Goal: Task Accomplishment & Management: Use online tool/utility

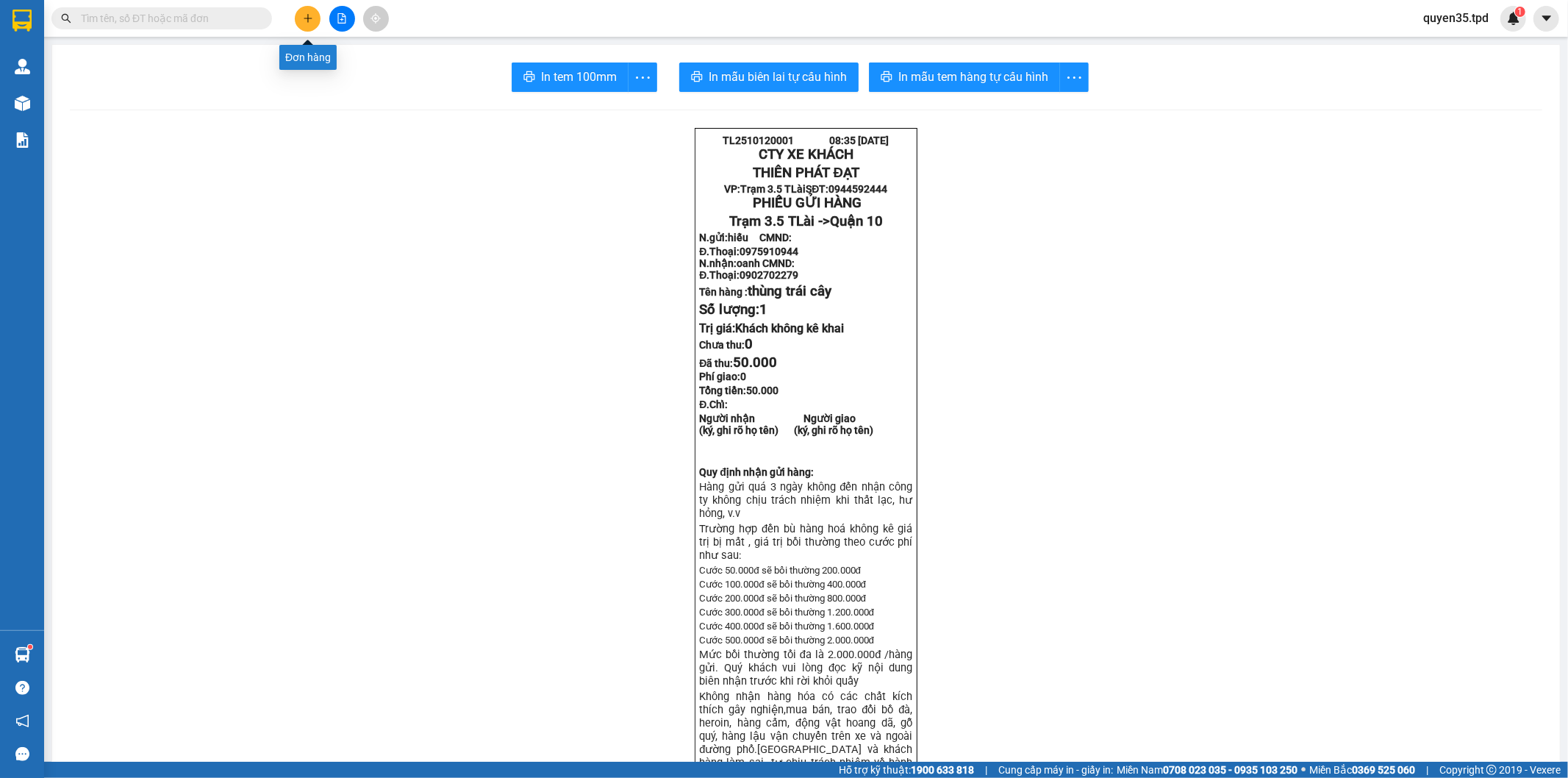
click at [313, 25] on button at bounding box center [308, 18] width 26 height 26
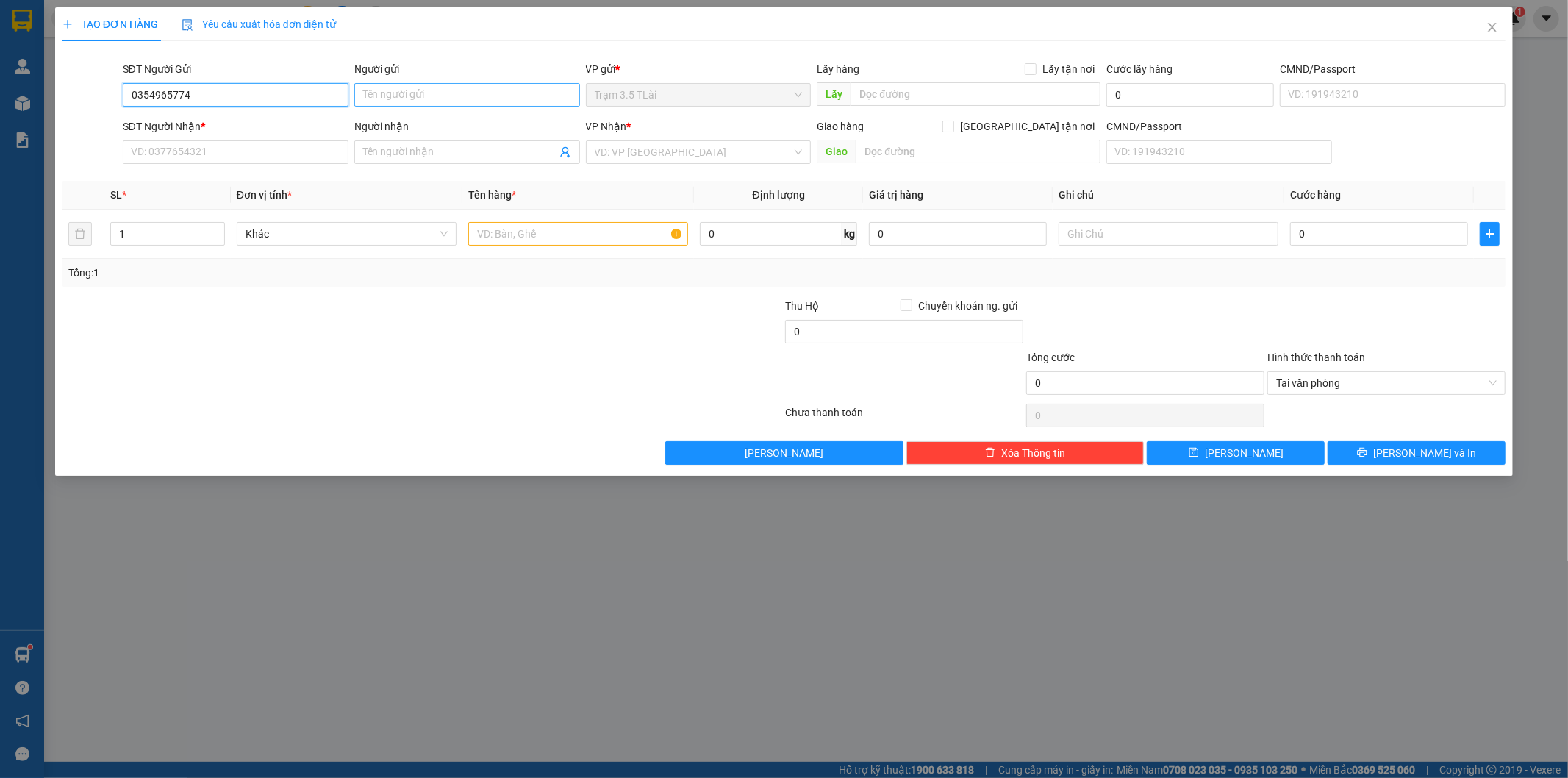
type input "0354965774"
click at [383, 100] on input "Người gửi" at bounding box center [466, 95] width 225 height 24
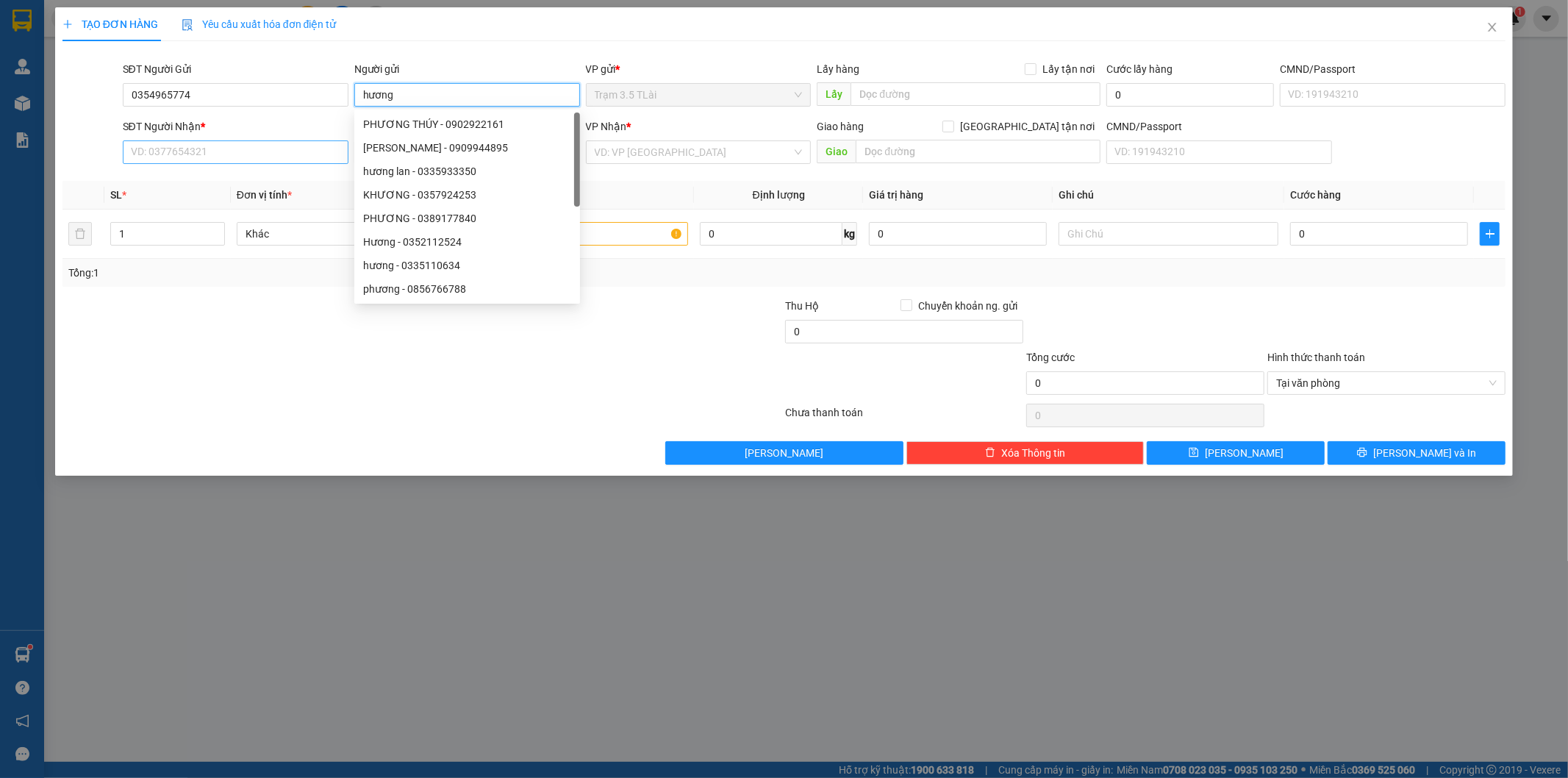
type input "hương"
drag, startPoint x: 204, startPoint y: 150, endPoint x: 231, endPoint y: 153, distance: 27.2
click at [209, 151] on input "SĐT Người Nhận *" at bounding box center [235, 152] width 225 height 24
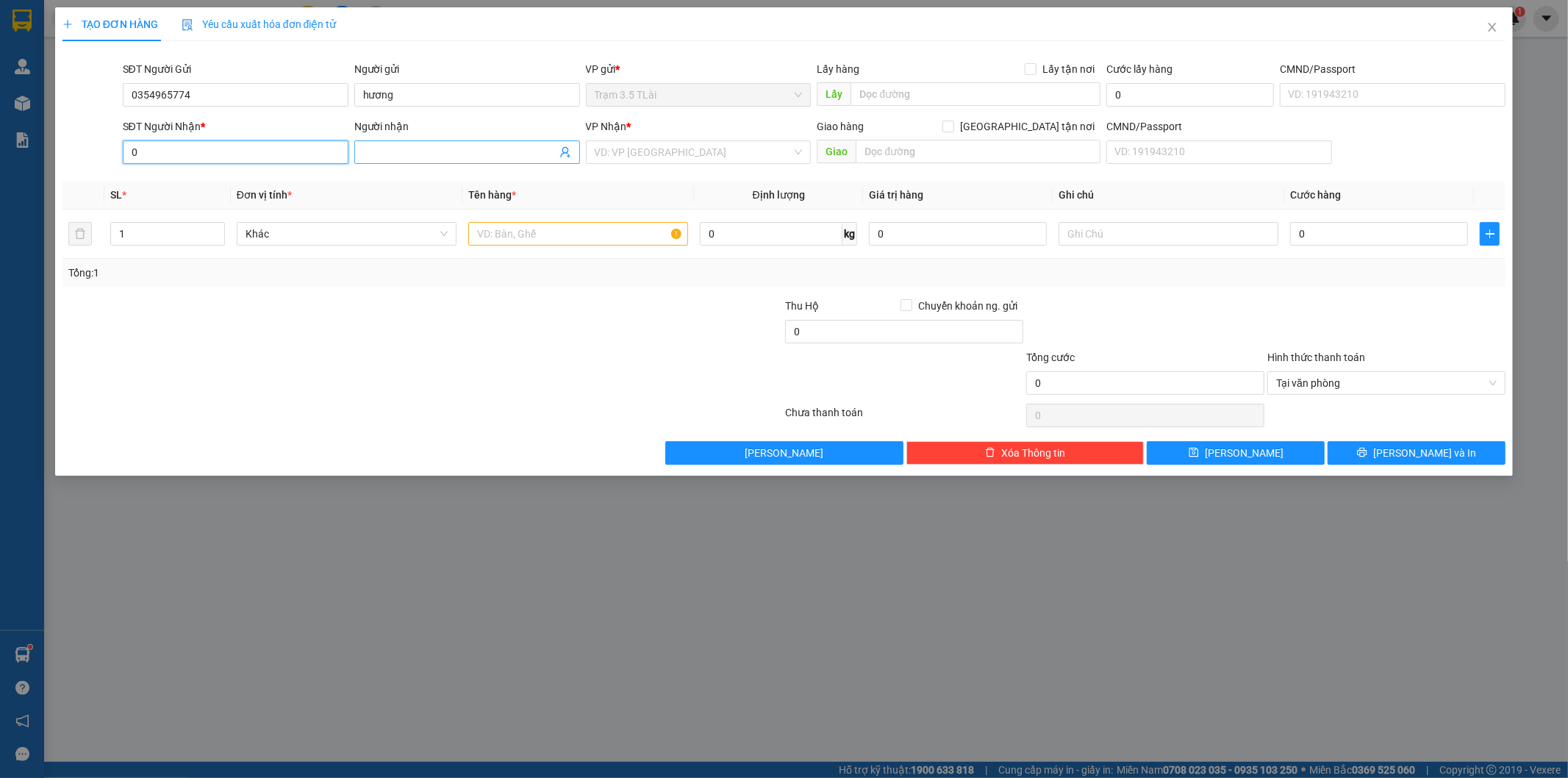
type input "0"
click at [561, 154] on icon "user-add" at bounding box center [565, 152] width 9 height 11
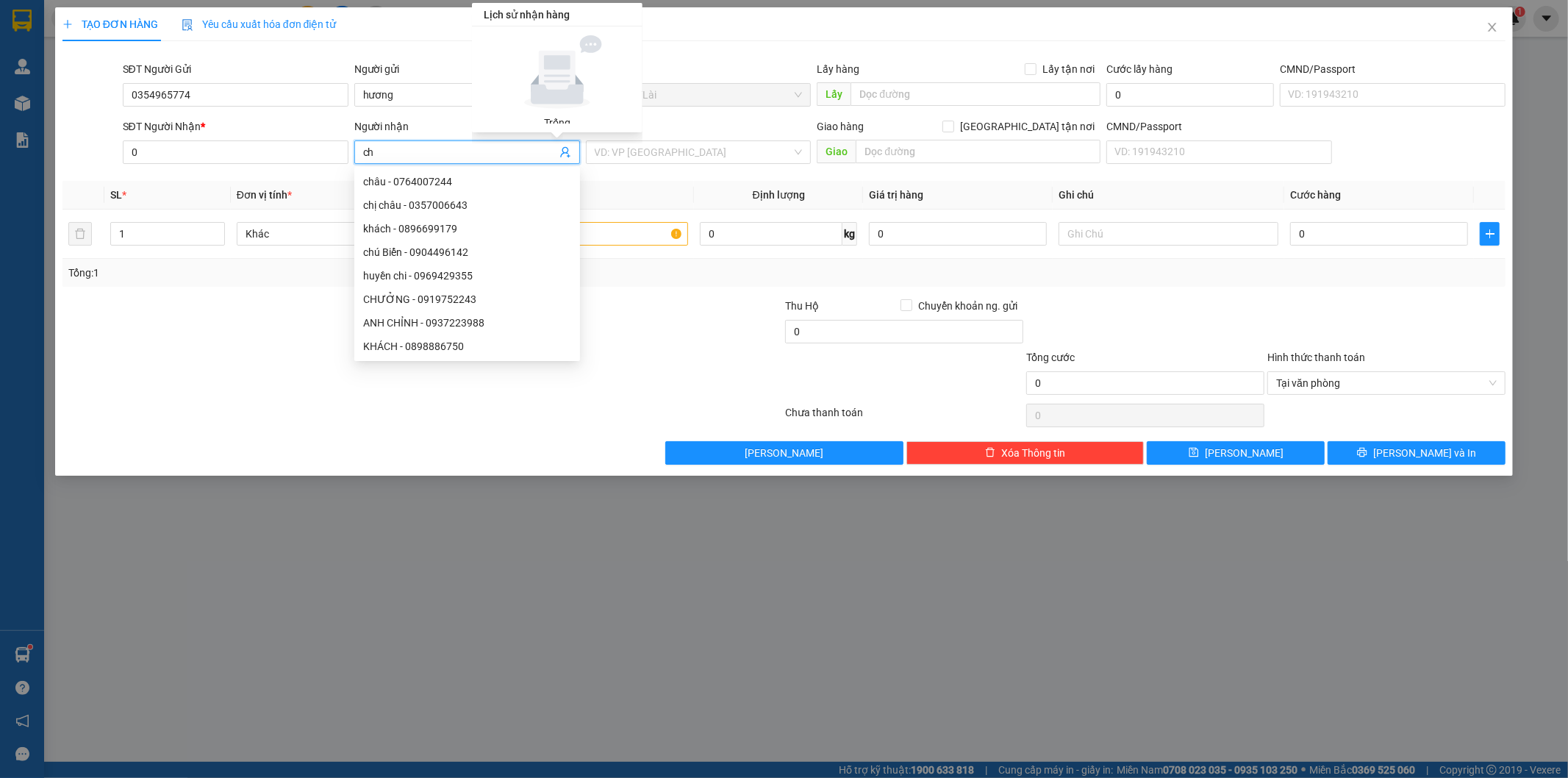
type input "c"
type input "khanh"
click at [454, 350] on div "khanh - 0938933497" at bounding box center [467, 347] width 208 height 16
type input "0938933497"
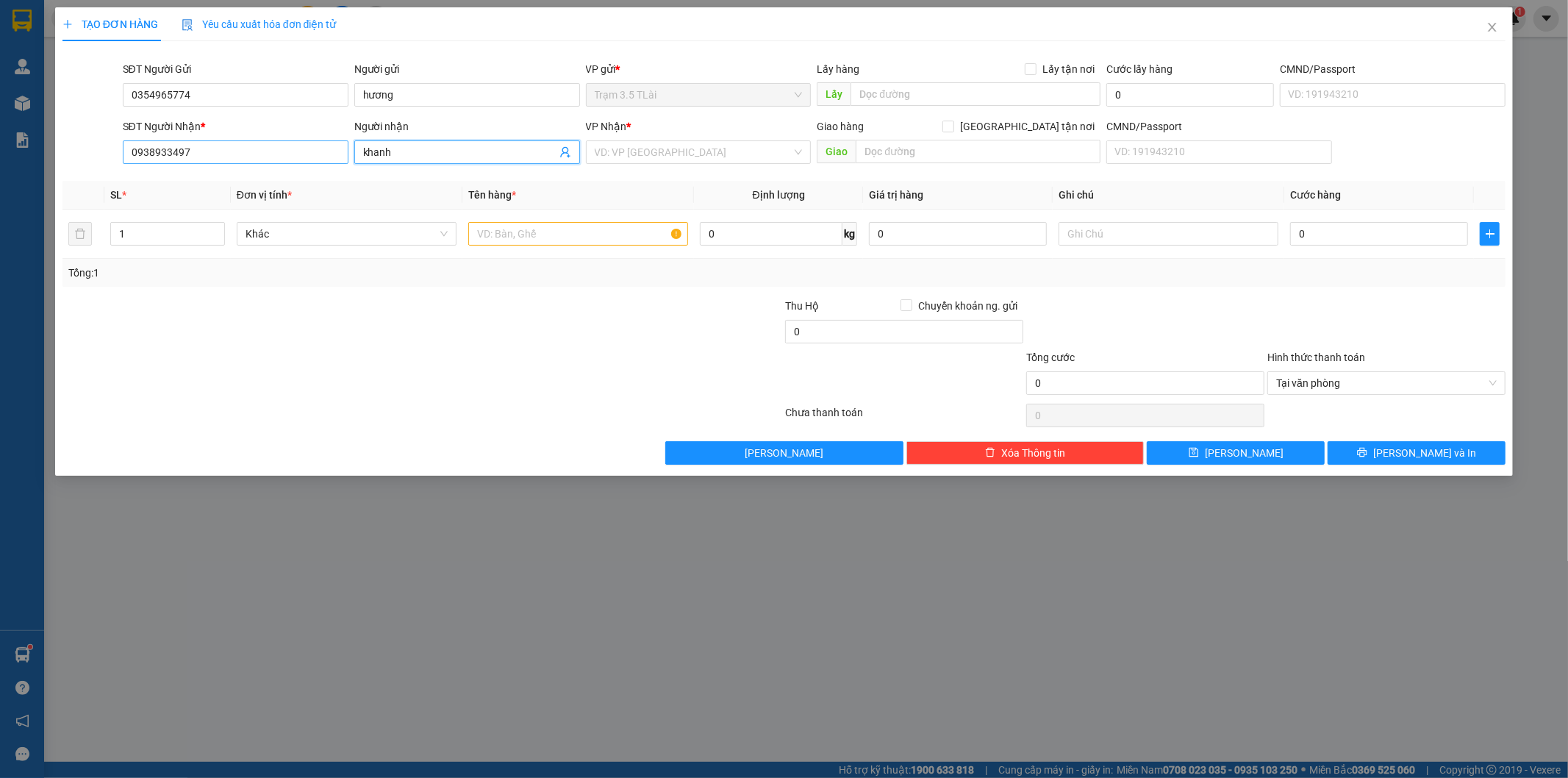
type input "khanh"
click at [228, 150] on input "0938933497" at bounding box center [235, 152] width 225 height 24
type input "0908261124"
click at [532, 234] on input "text" at bounding box center [578, 234] width 220 height 24
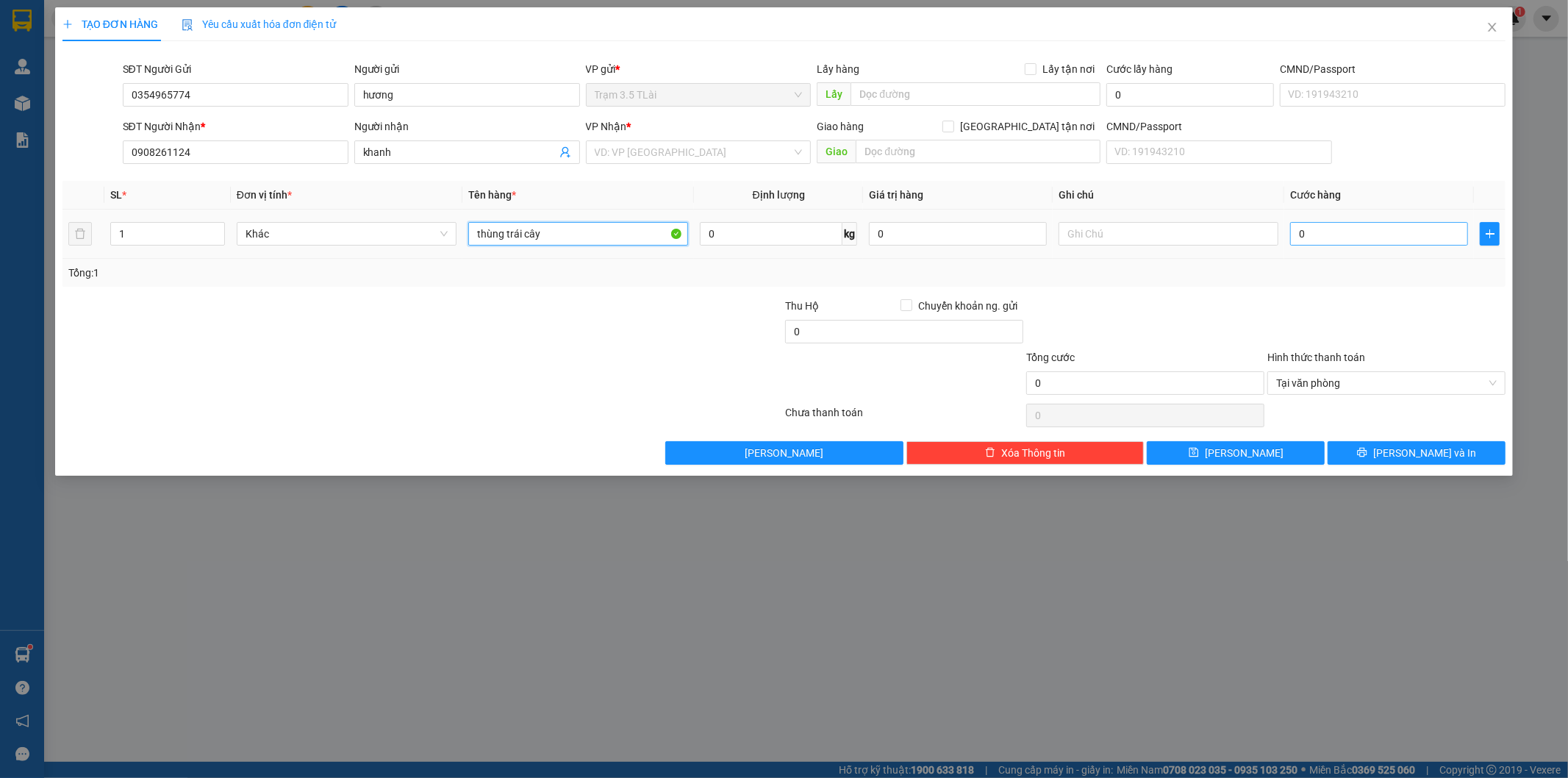
type input "thùng trái cây"
click at [1393, 243] on input "0" at bounding box center [1379, 234] width 178 height 24
type input "6"
type input "60"
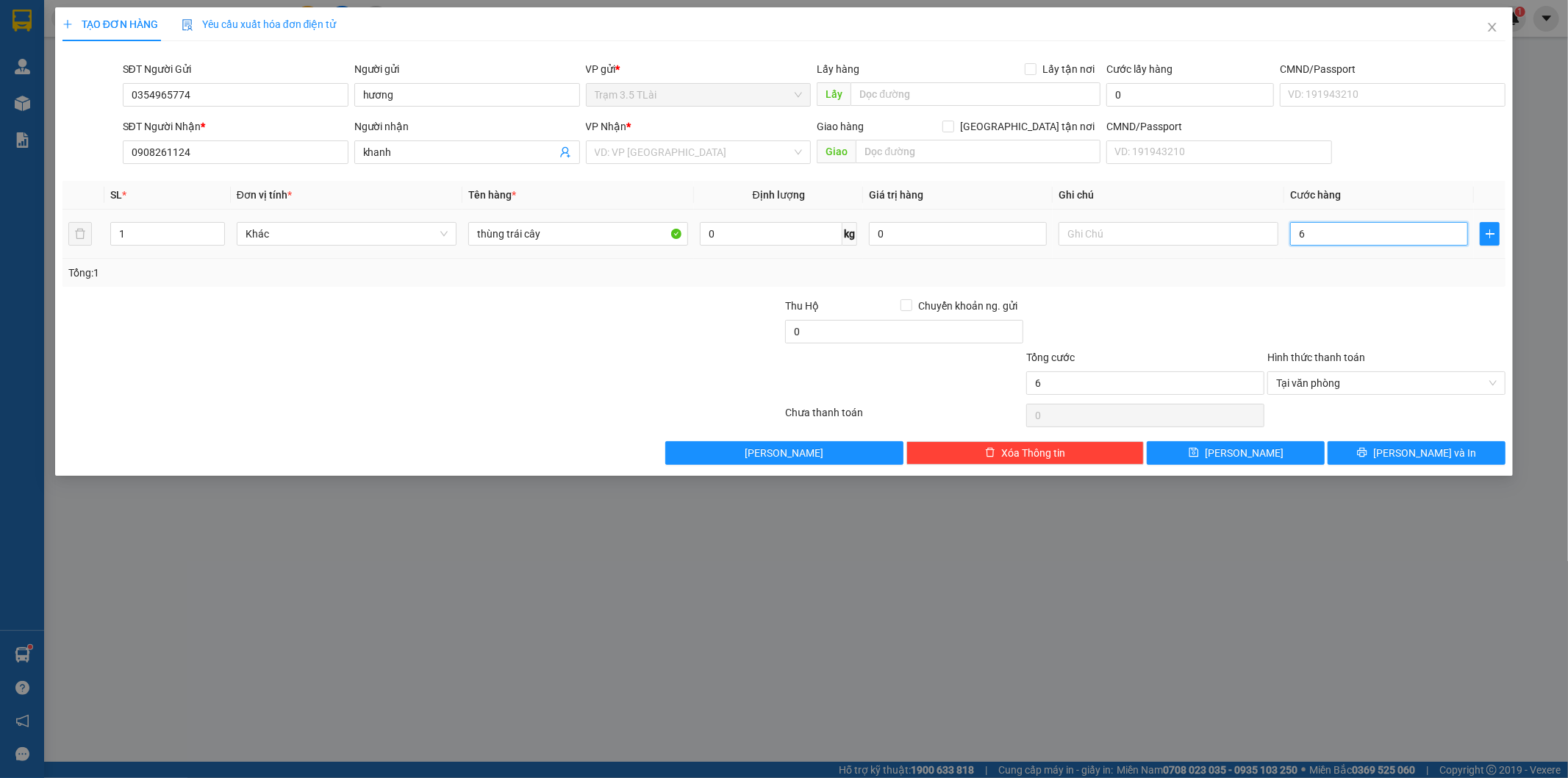
type input "60"
type input "600"
type input "6.000"
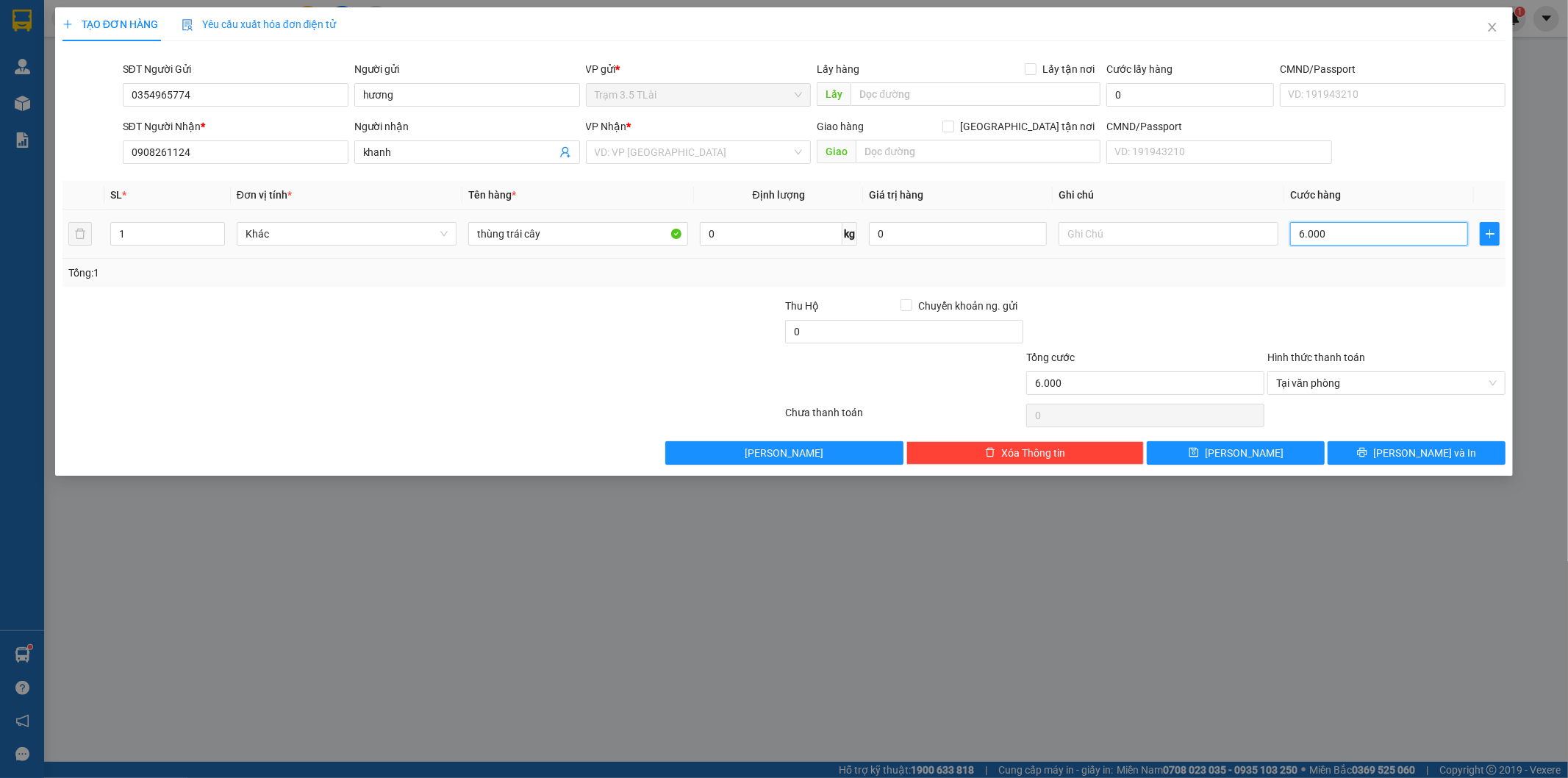
type input "60.000"
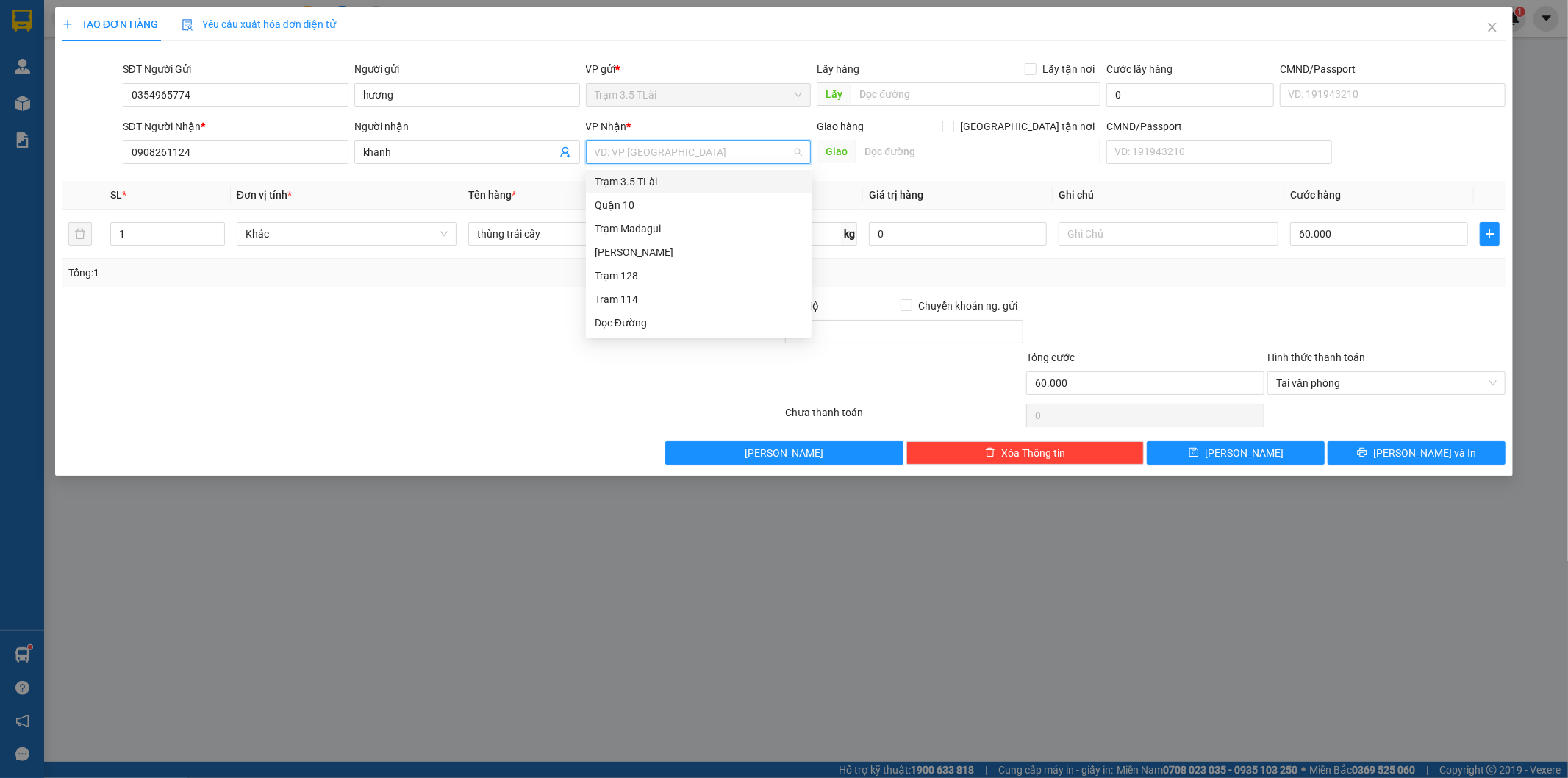
click at [671, 159] on input "search" at bounding box center [694, 152] width 198 height 22
click at [648, 210] on div "Quận 10" at bounding box center [699, 205] width 208 height 16
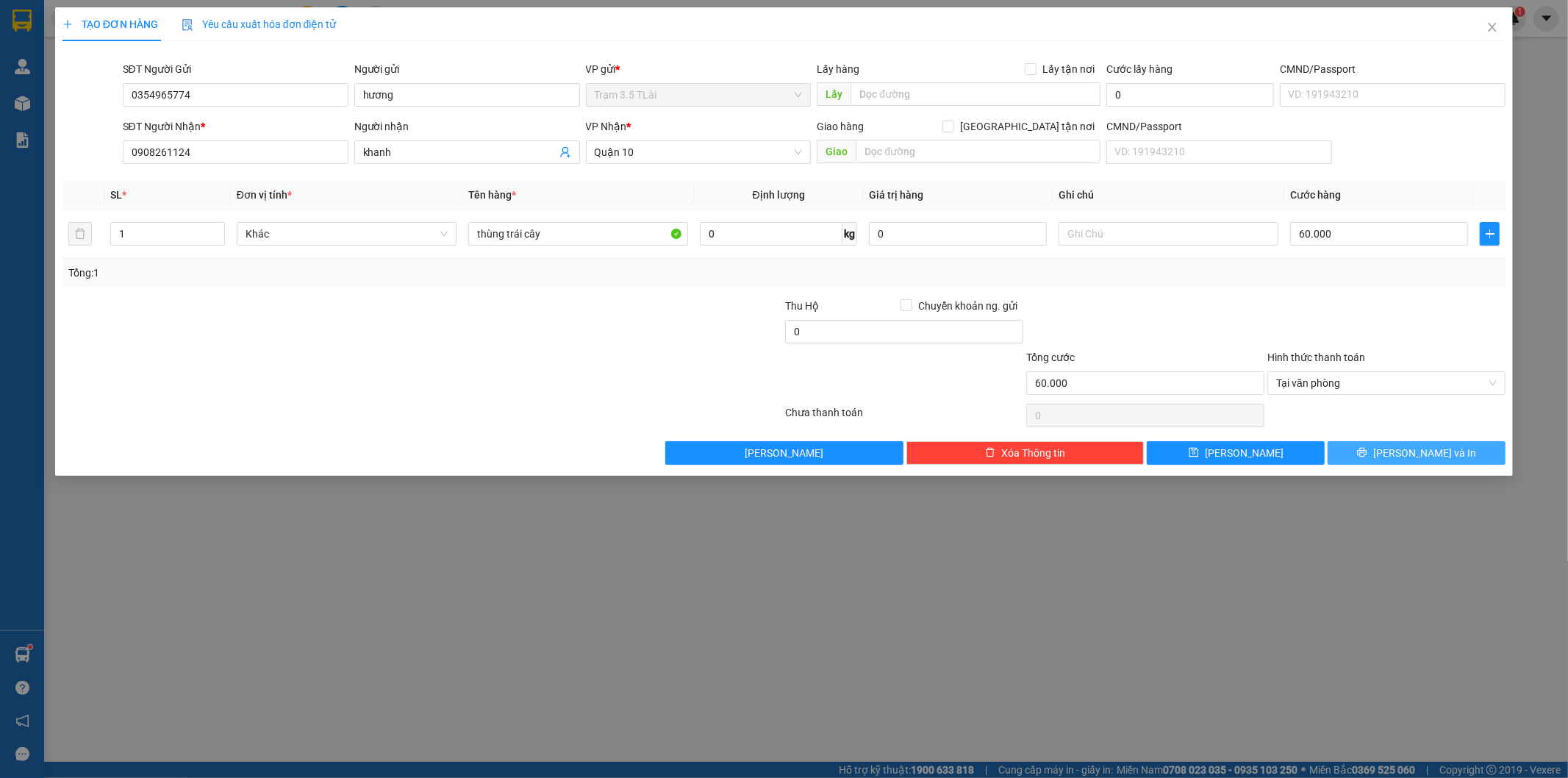
click at [1407, 455] on span "[PERSON_NAME] và In" at bounding box center [1425, 453] width 103 height 16
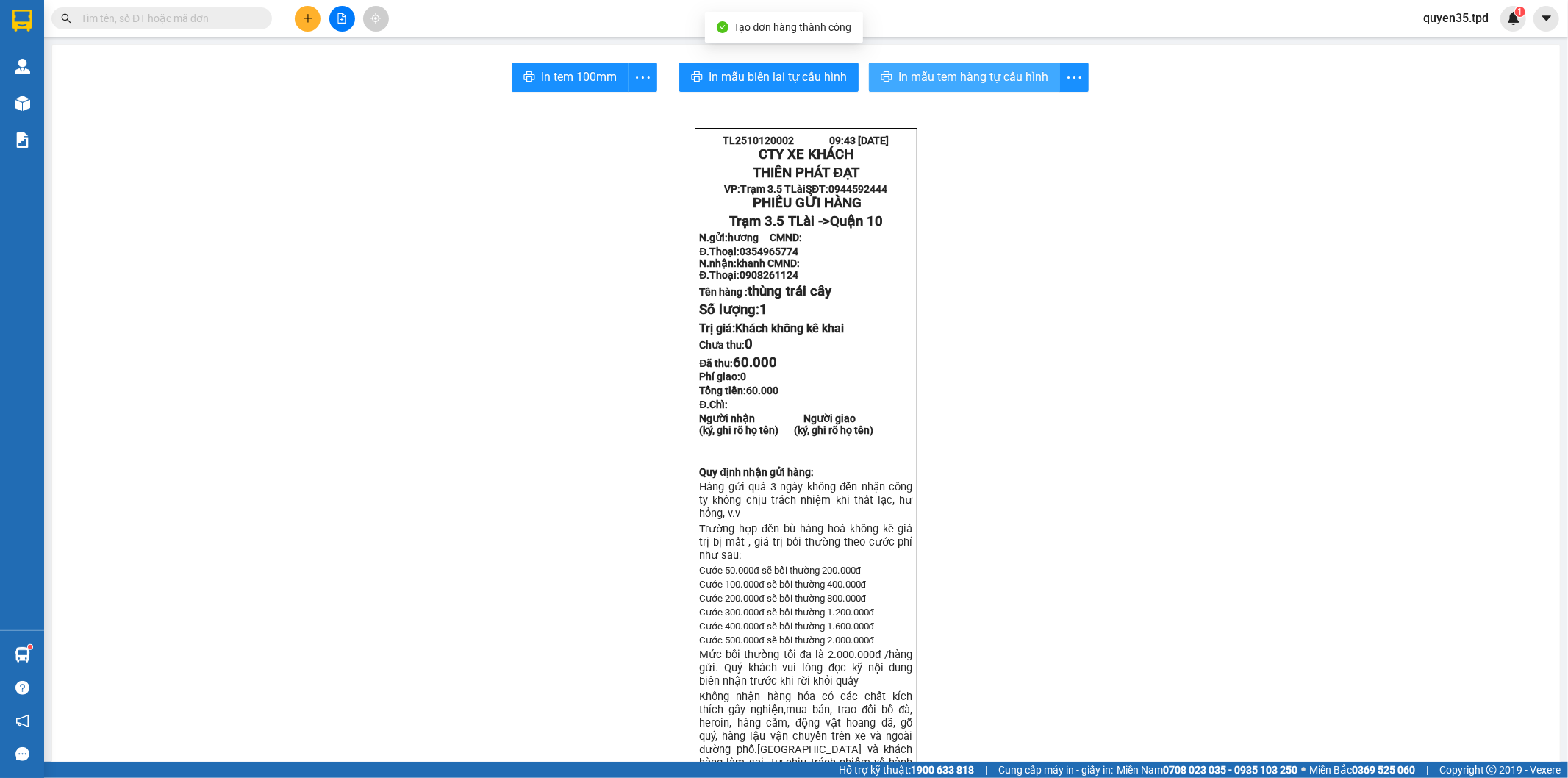
click at [899, 81] on span "In mẫu tem hàng tự cấu hình" at bounding box center [973, 77] width 150 height 18
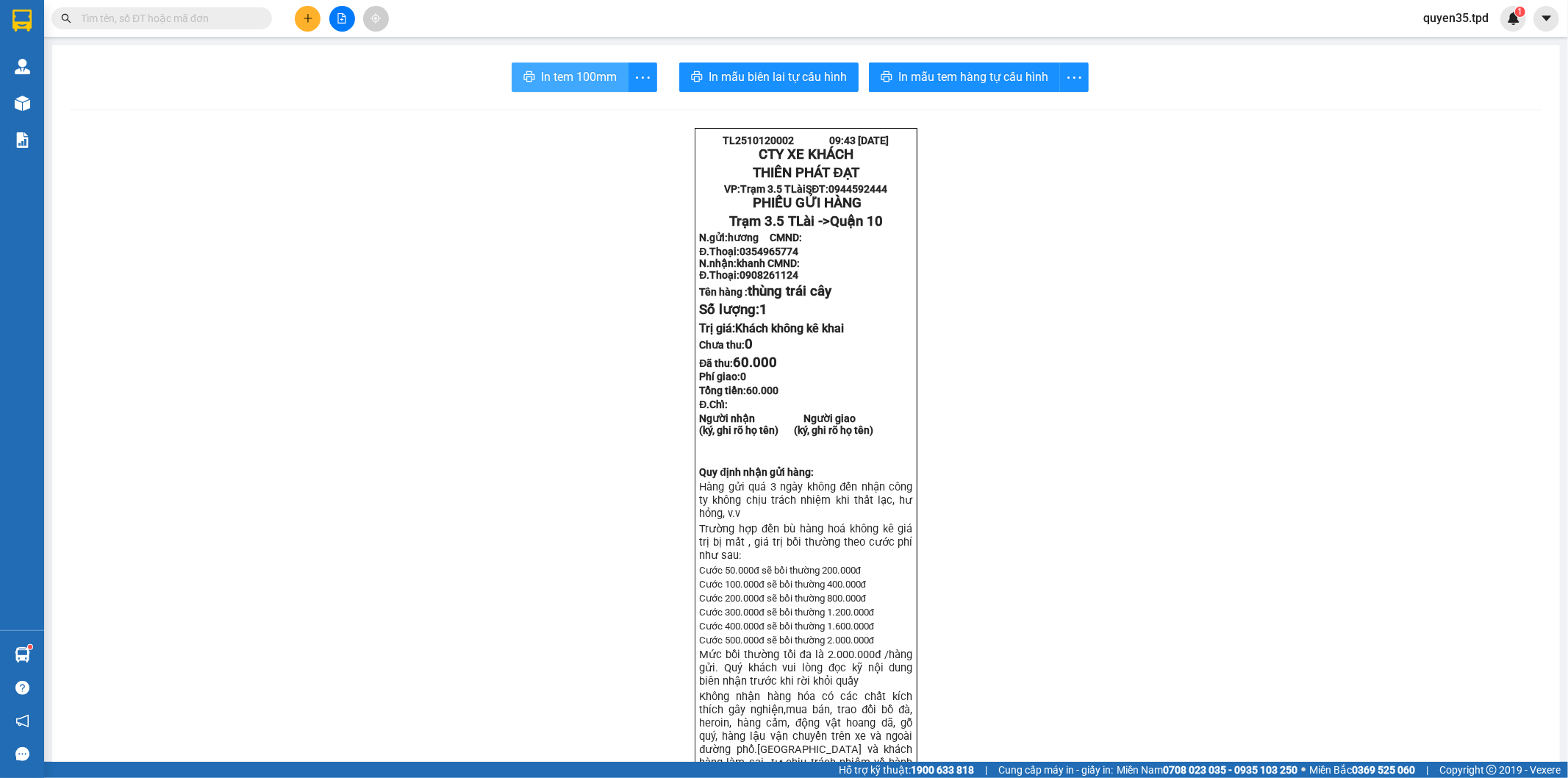
click at [541, 74] on span "In tem 100mm" at bounding box center [579, 77] width 76 height 18
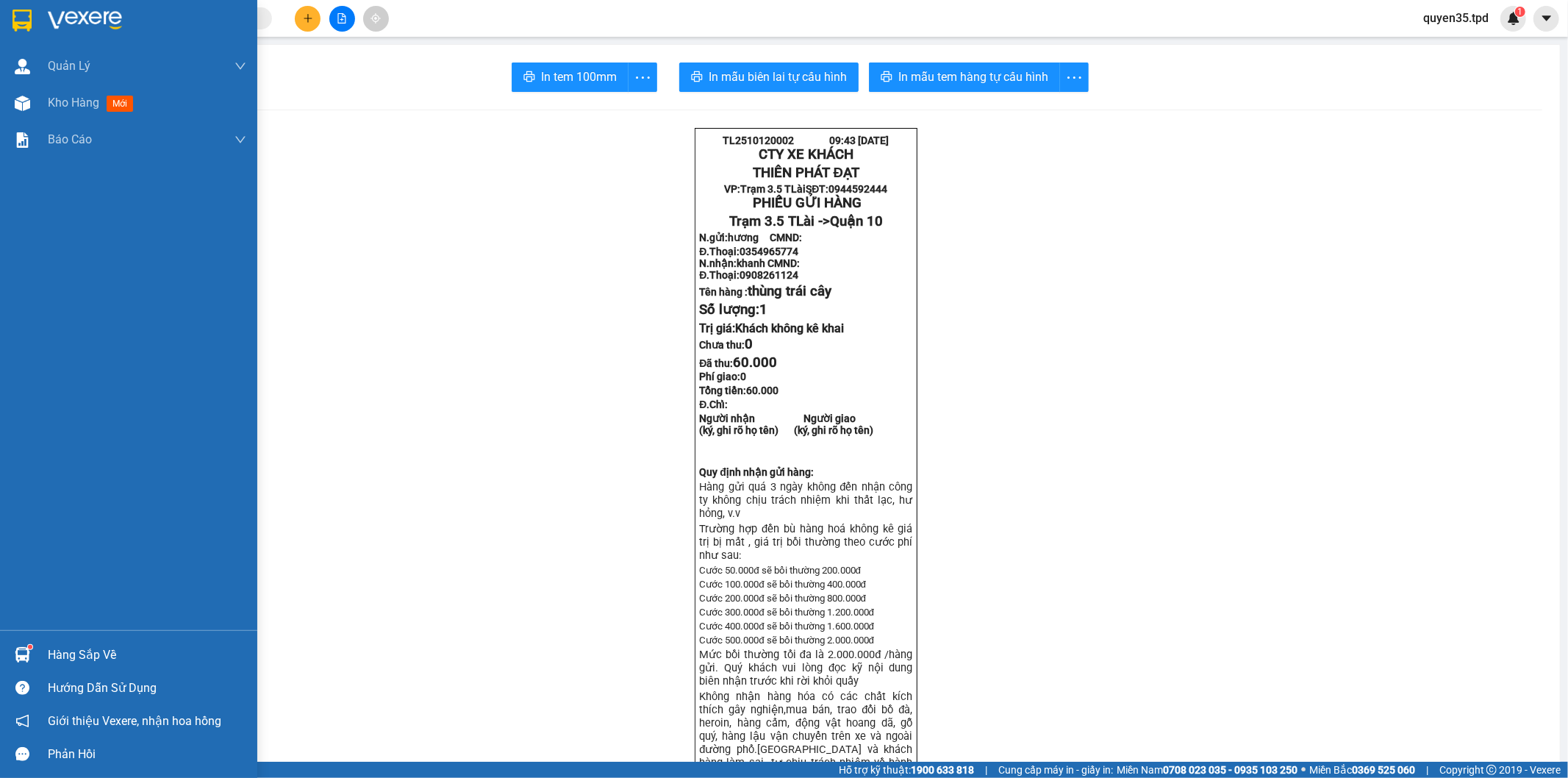
click at [24, 660] on img at bounding box center [22, 655] width 16 height 16
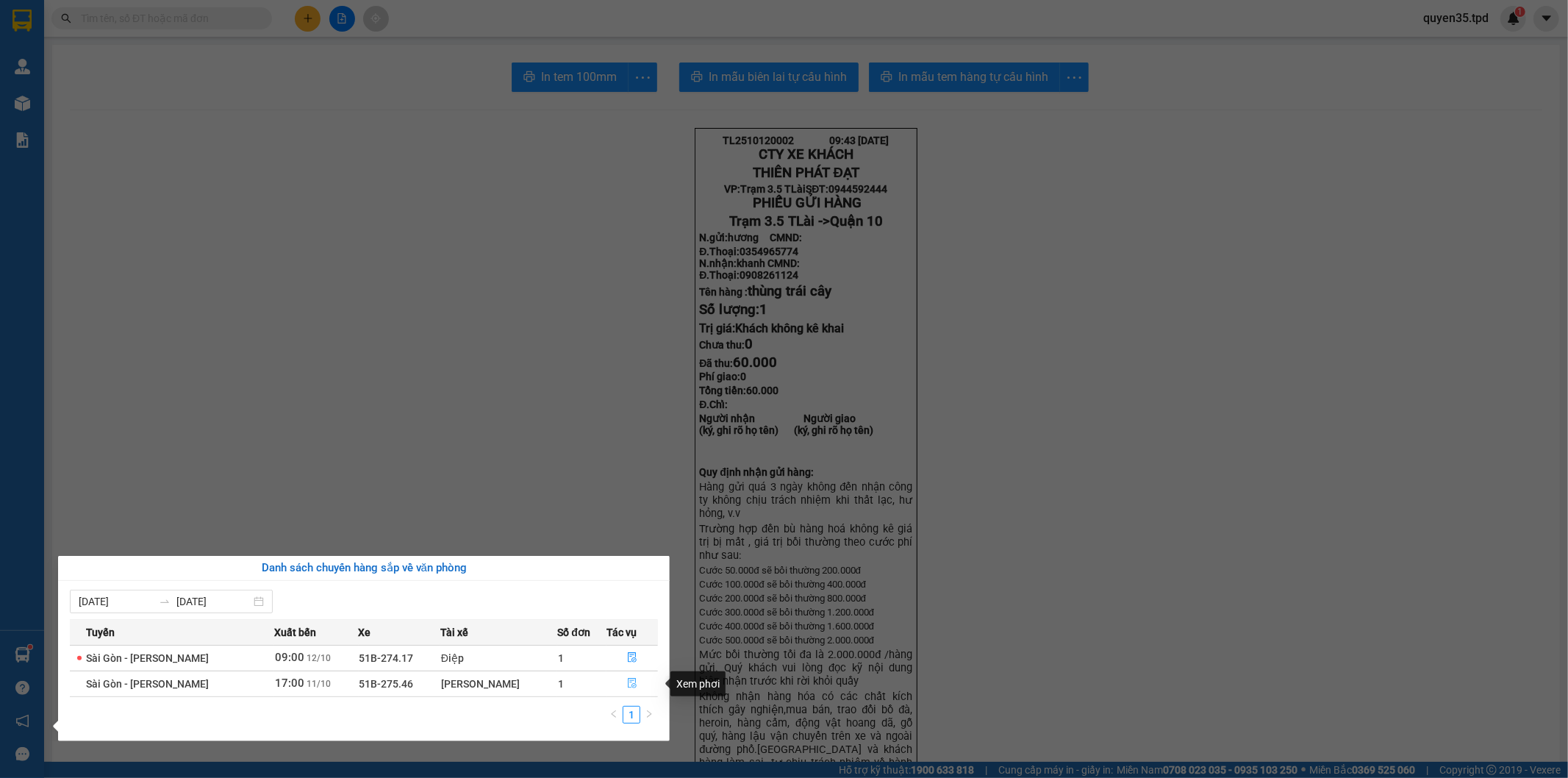
click at [627, 686] on icon "file-done" at bounding box center [632, 683] width 10 height 10
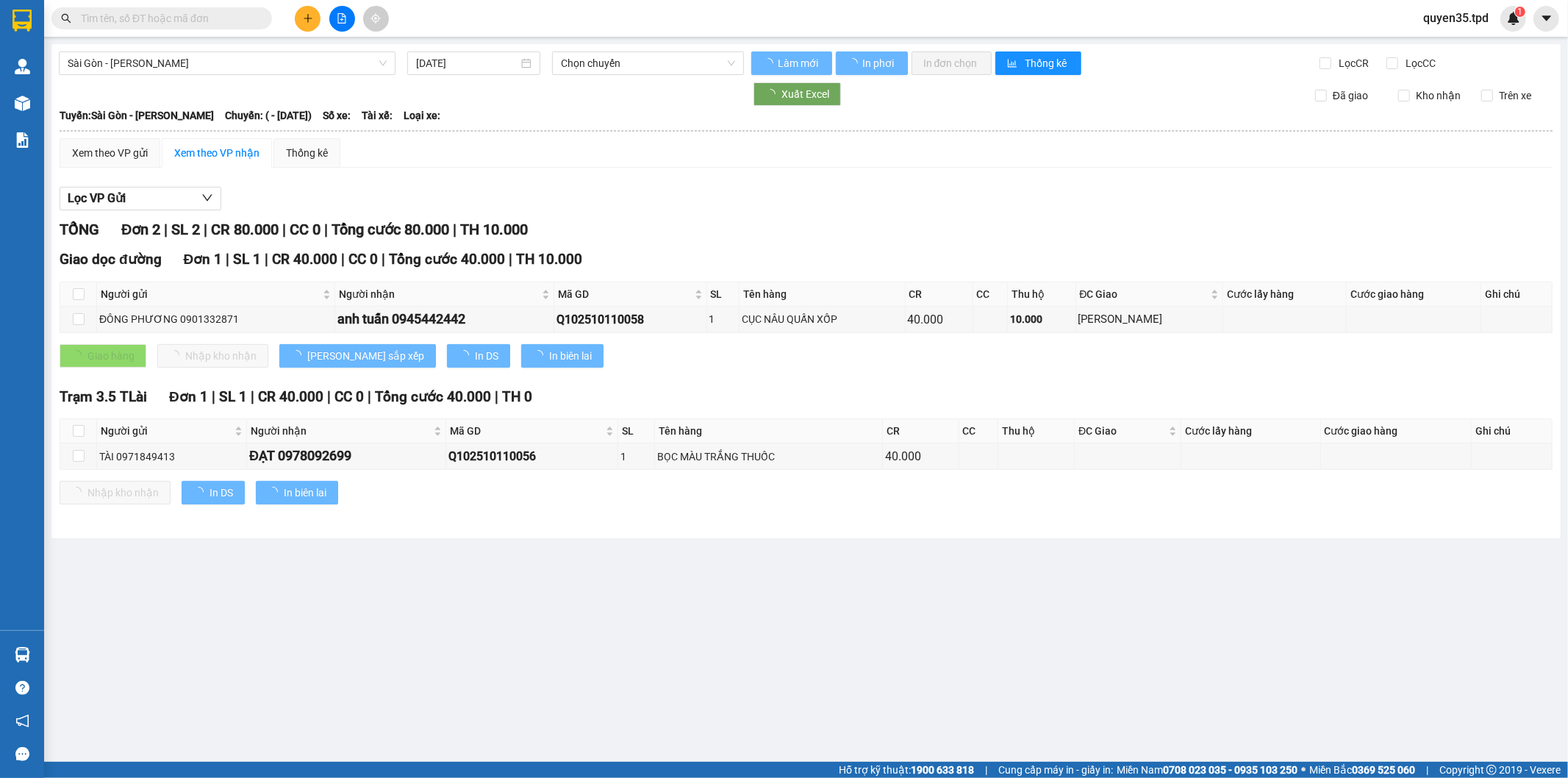
type input "[DATE]"
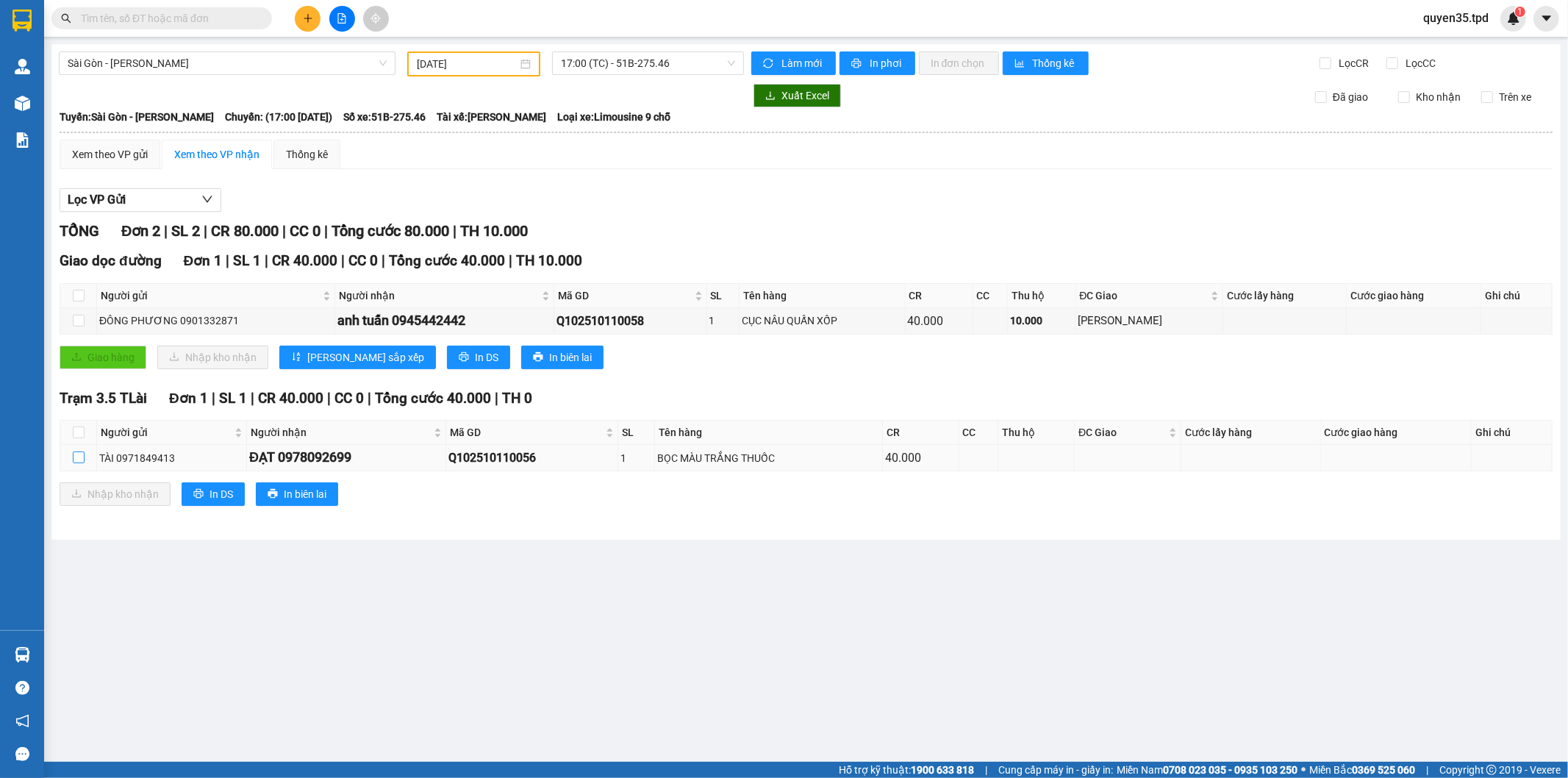
click at [79, 459] on input "checkbox" at bounding box center [78, 457] width 12 height 12
checkbox input "true"
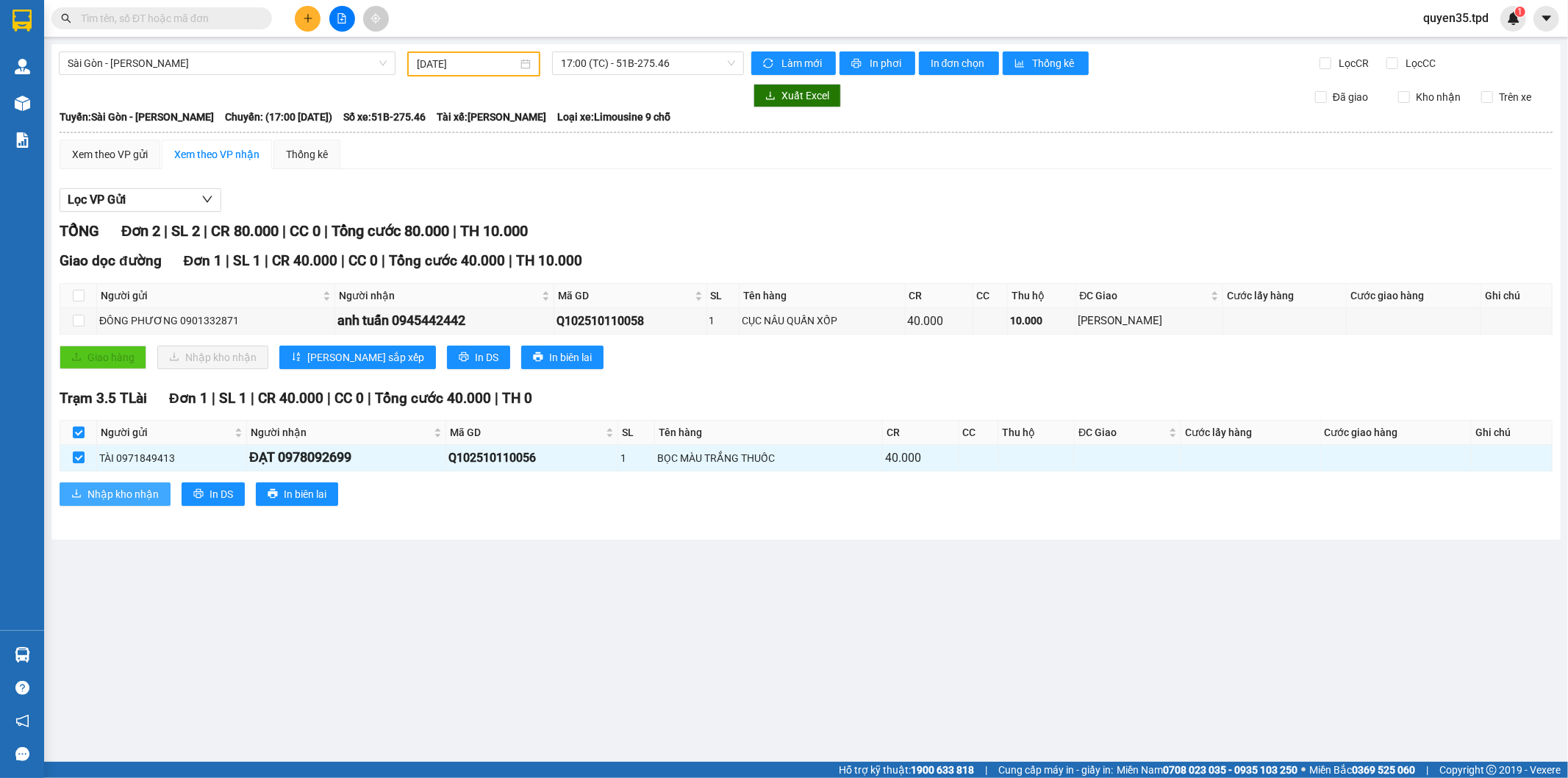
click at [105, 494] on span "Nhập kho nhận" at bounding box center [123, 494] width 71 height 16
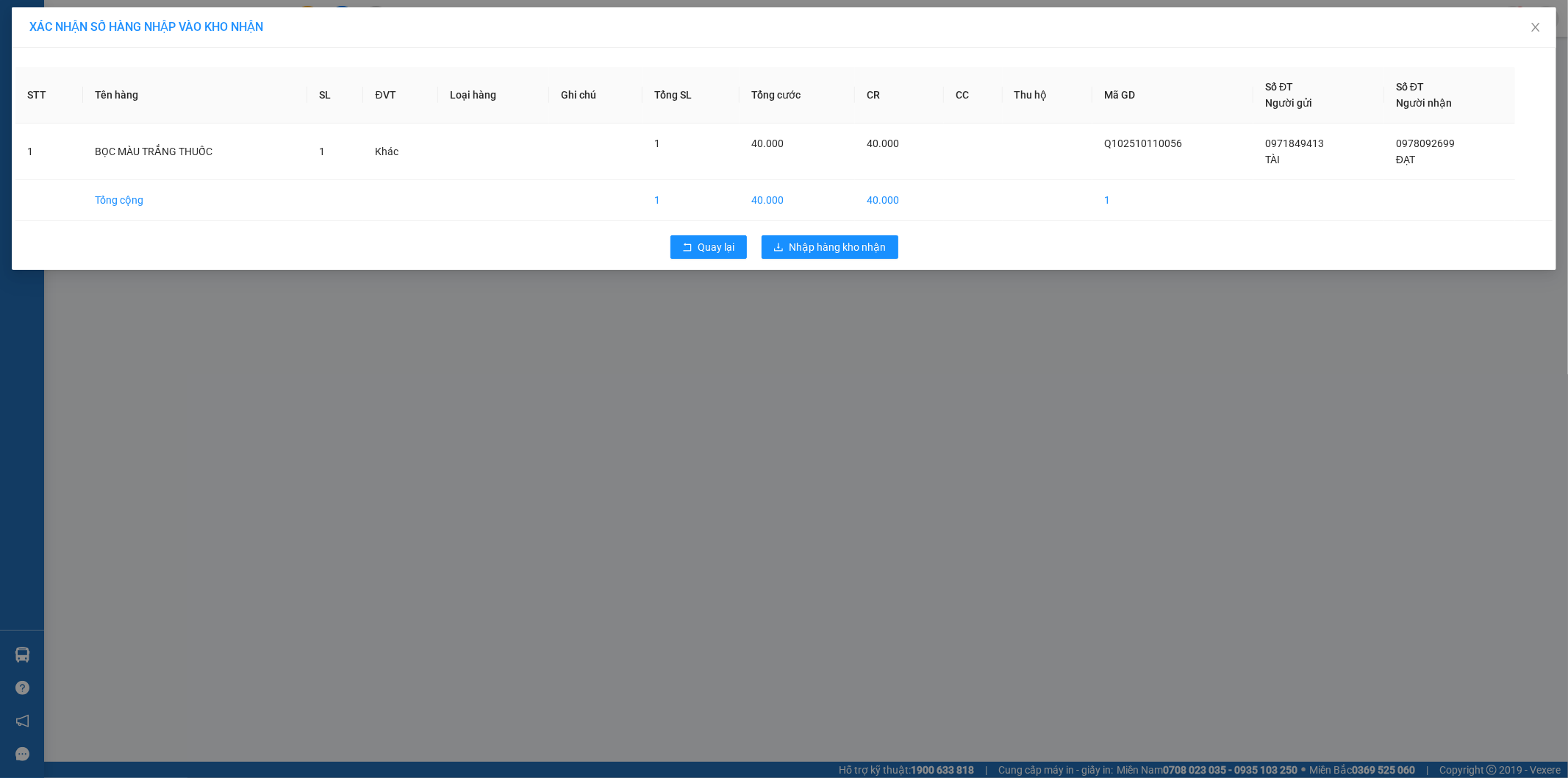
click at [803, 234] on div "Quay lại Nhập hàng kho nhận" at bounding box center [784, 247] width 1537 height 38
click at [805, 246] on span "Nhập hàng kho nhận" at bounding box center [838, 247] width 97 height 16
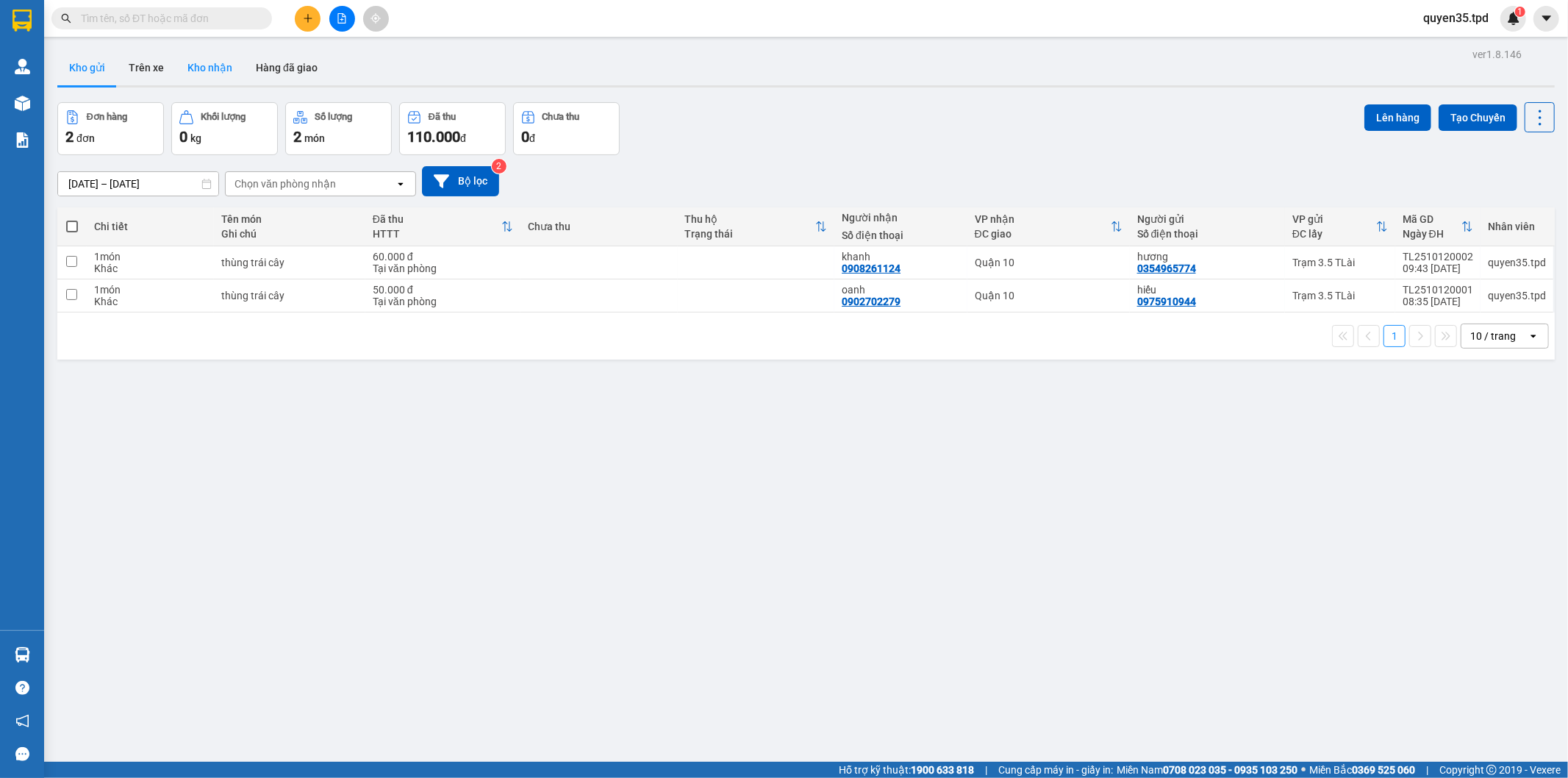
click at [224, 72] on button "Kho nhận" at bounding box center [210, 68] width 68 height 36
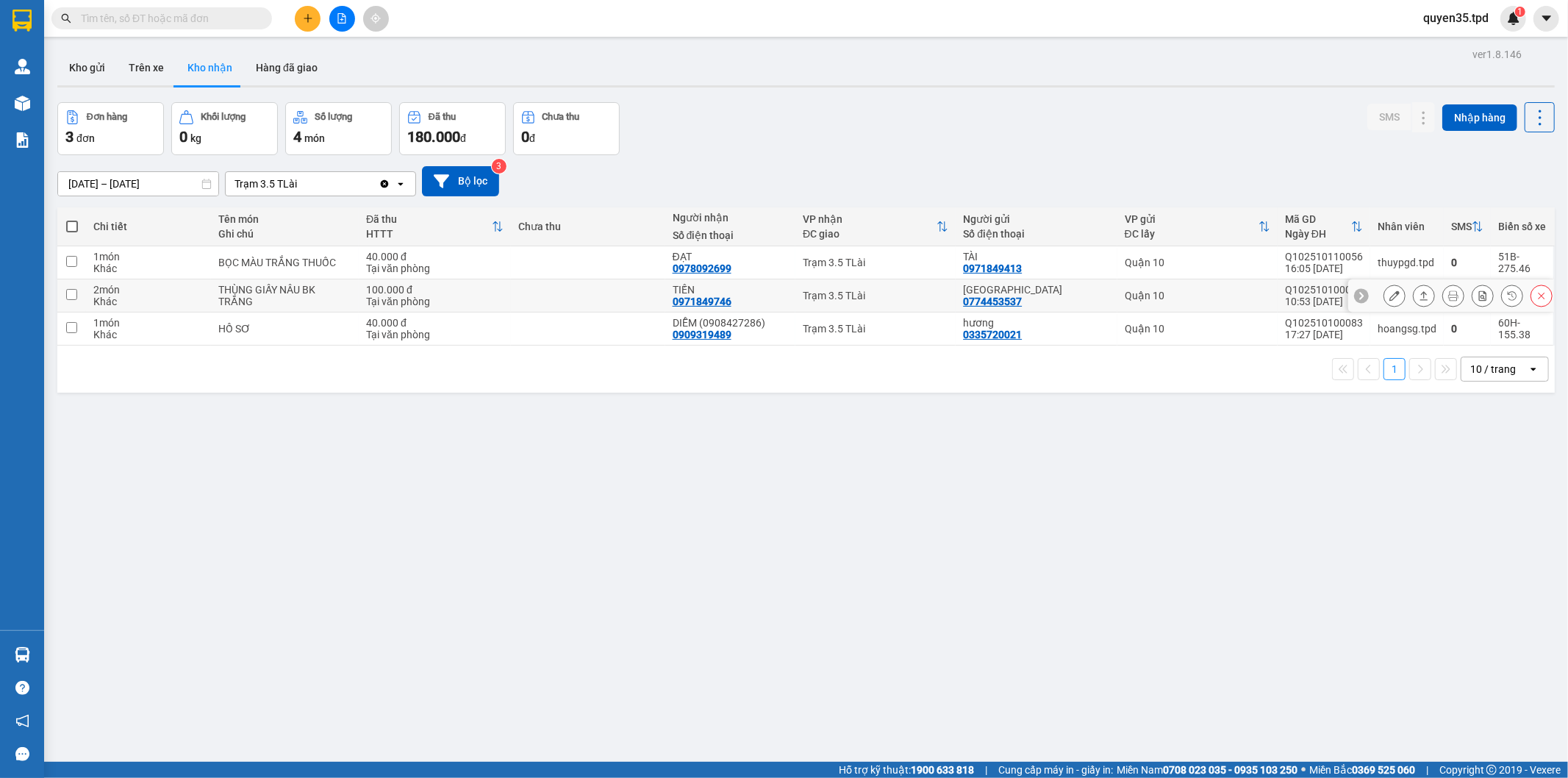
click at [1385, 297] on button at bounding box center [1395, 296] width 21 height 26
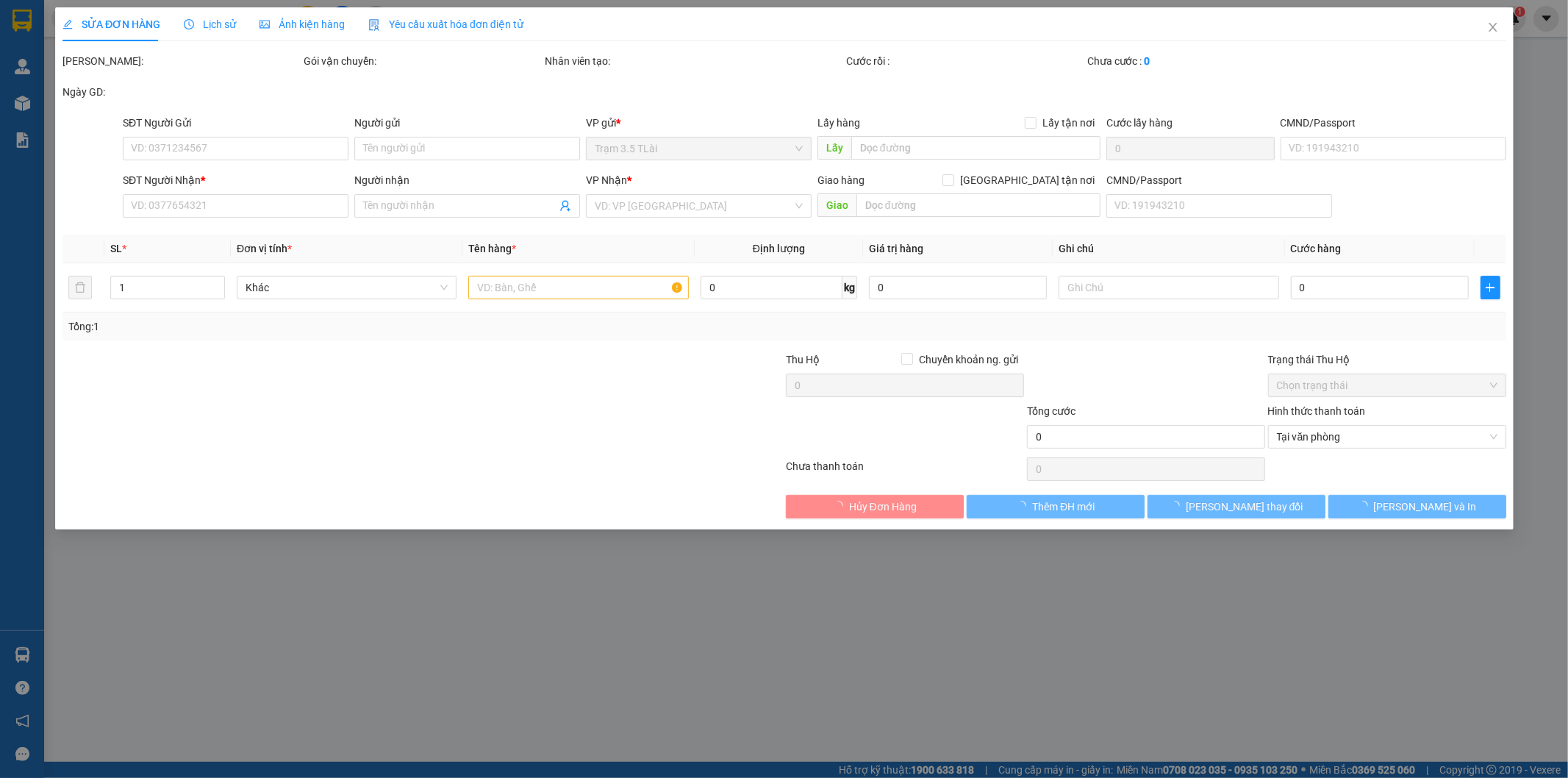
type input "0774453537"
type input "[GEOGRAPHIC_DATA]"
type input "0971849746"
type input "TIẾN"
type input "100.000"
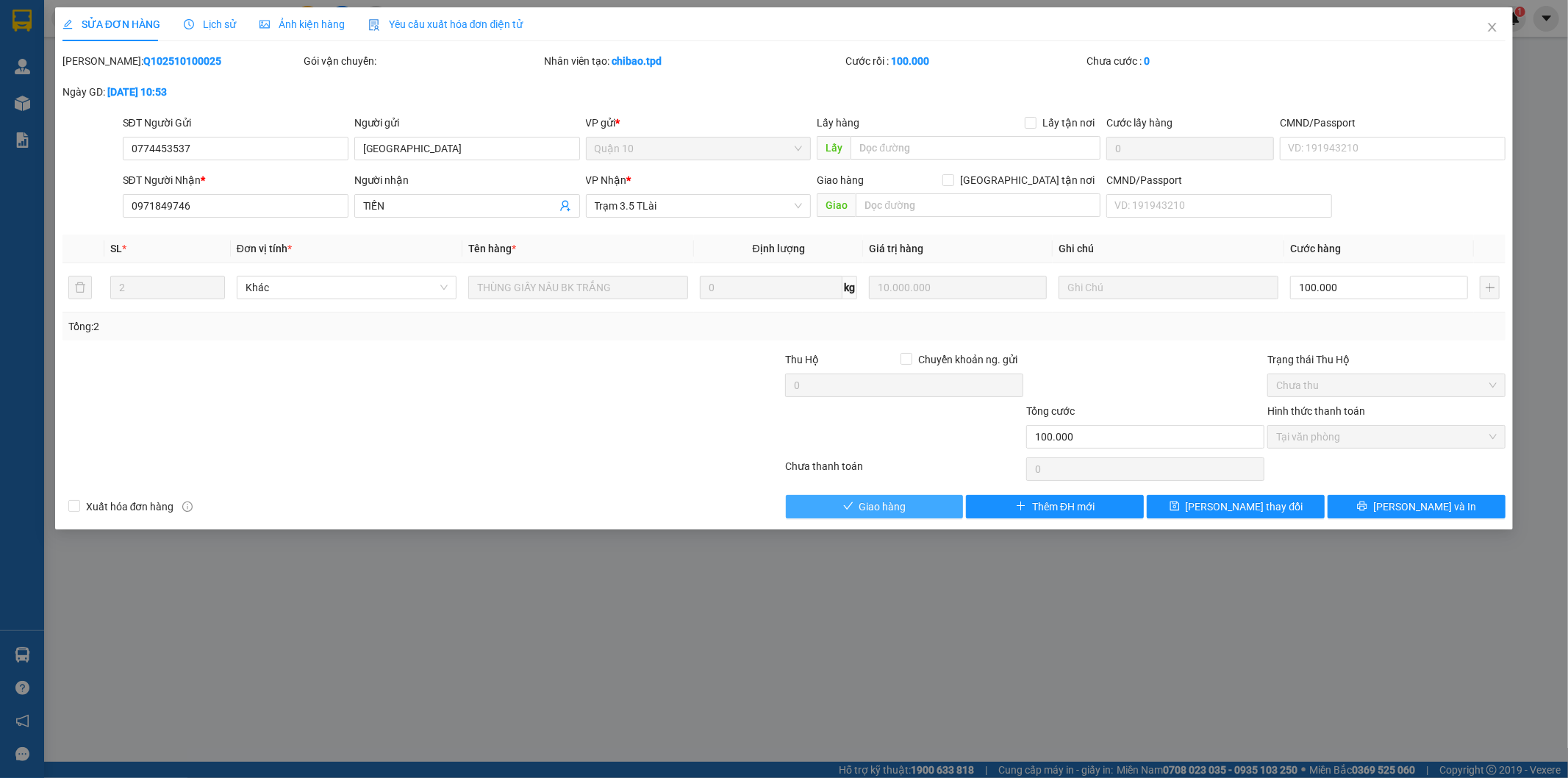
click at [860, 510] on span "Giao hàng" at bounding box center [883, 507] width 47 height 16
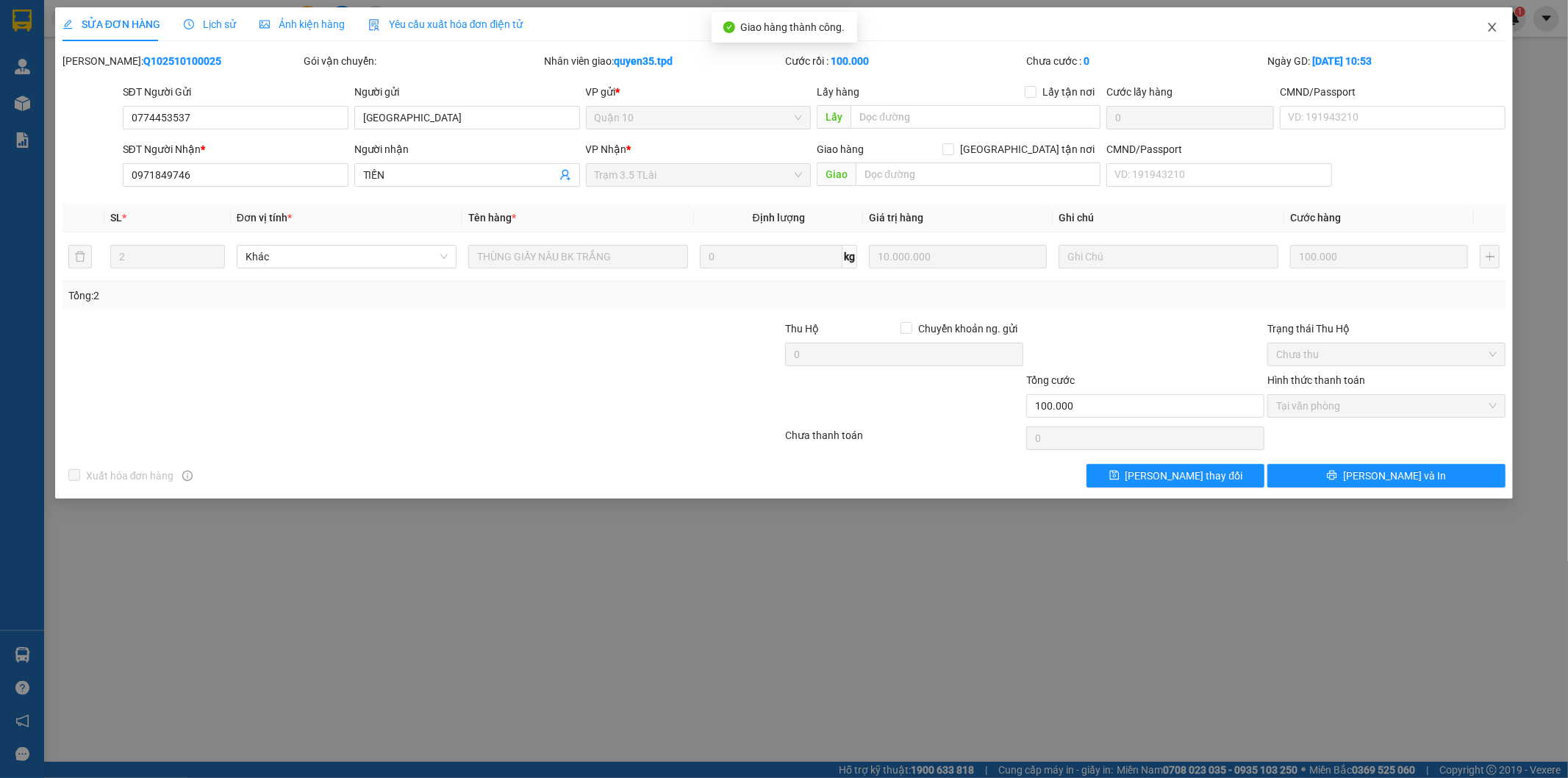
click at [1494, 27] on icon "close" at bounding box center [1492, 26] width 12 height 12
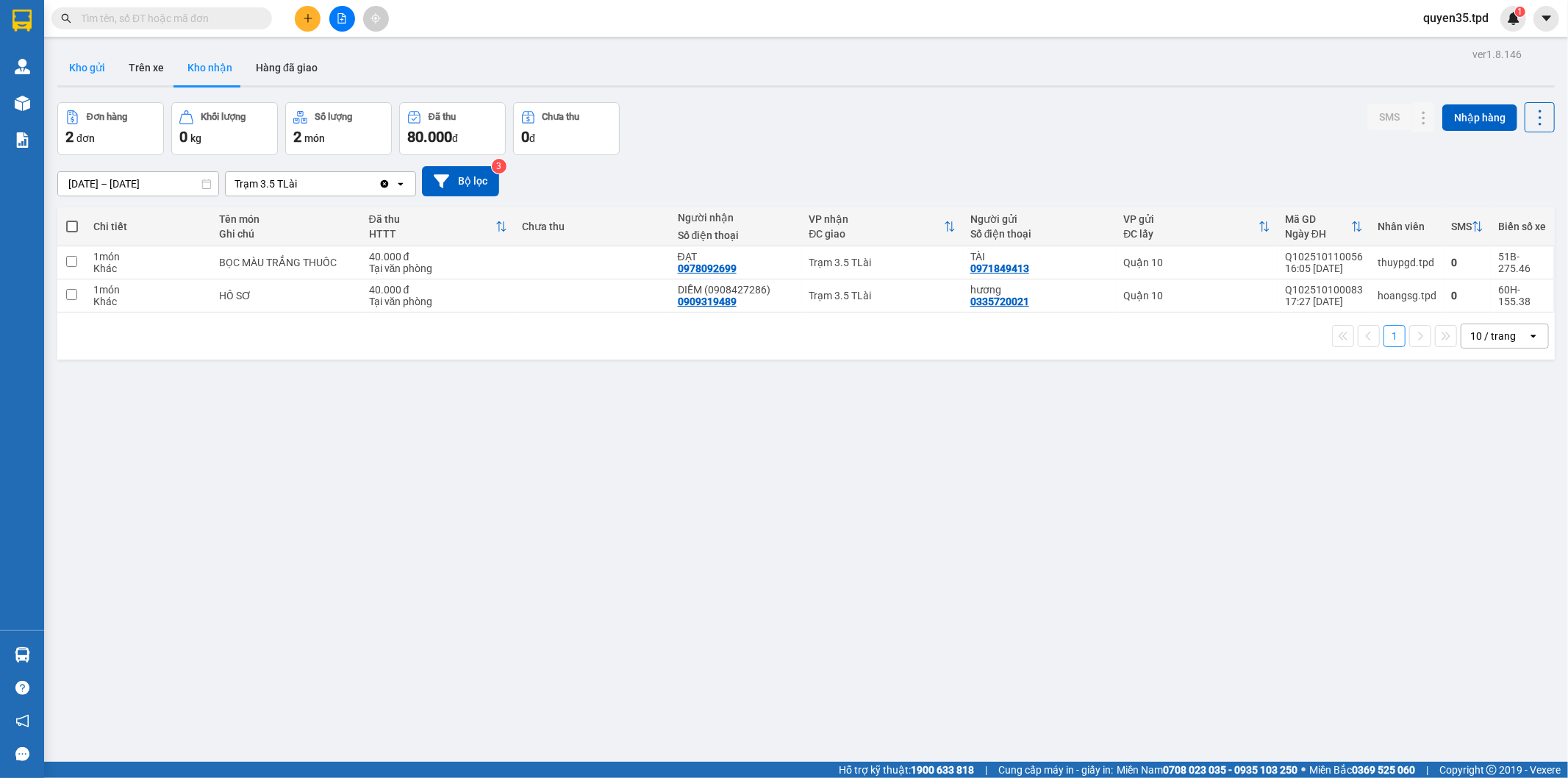
click at [85, 70] on button "Kho gửi" at bounding box center [87, 68] width 59 height 36
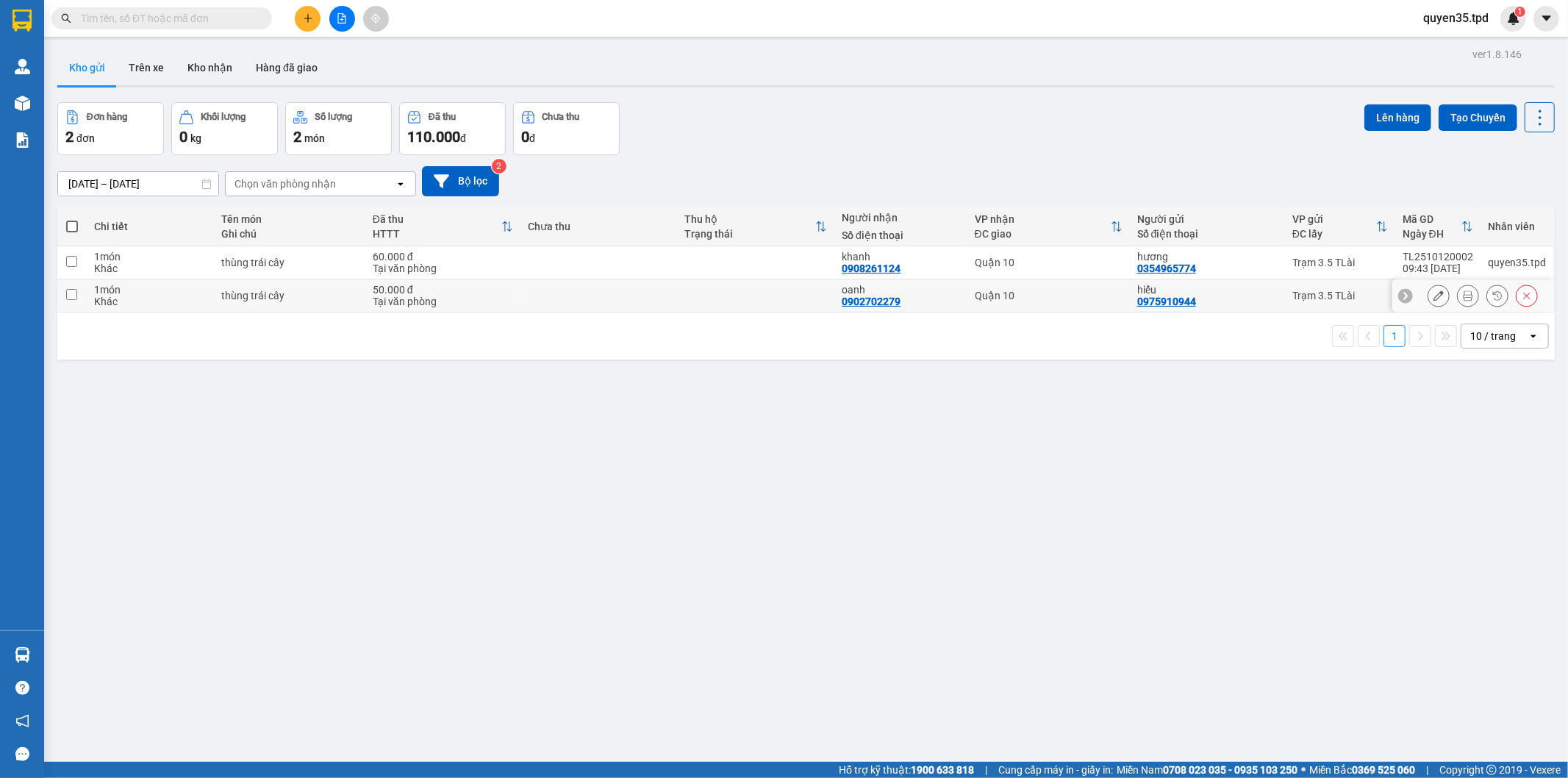
click at [70, 297] on input "checkbox" at bounding box center [71, 295] width 11 height 11
checkbox input "true"
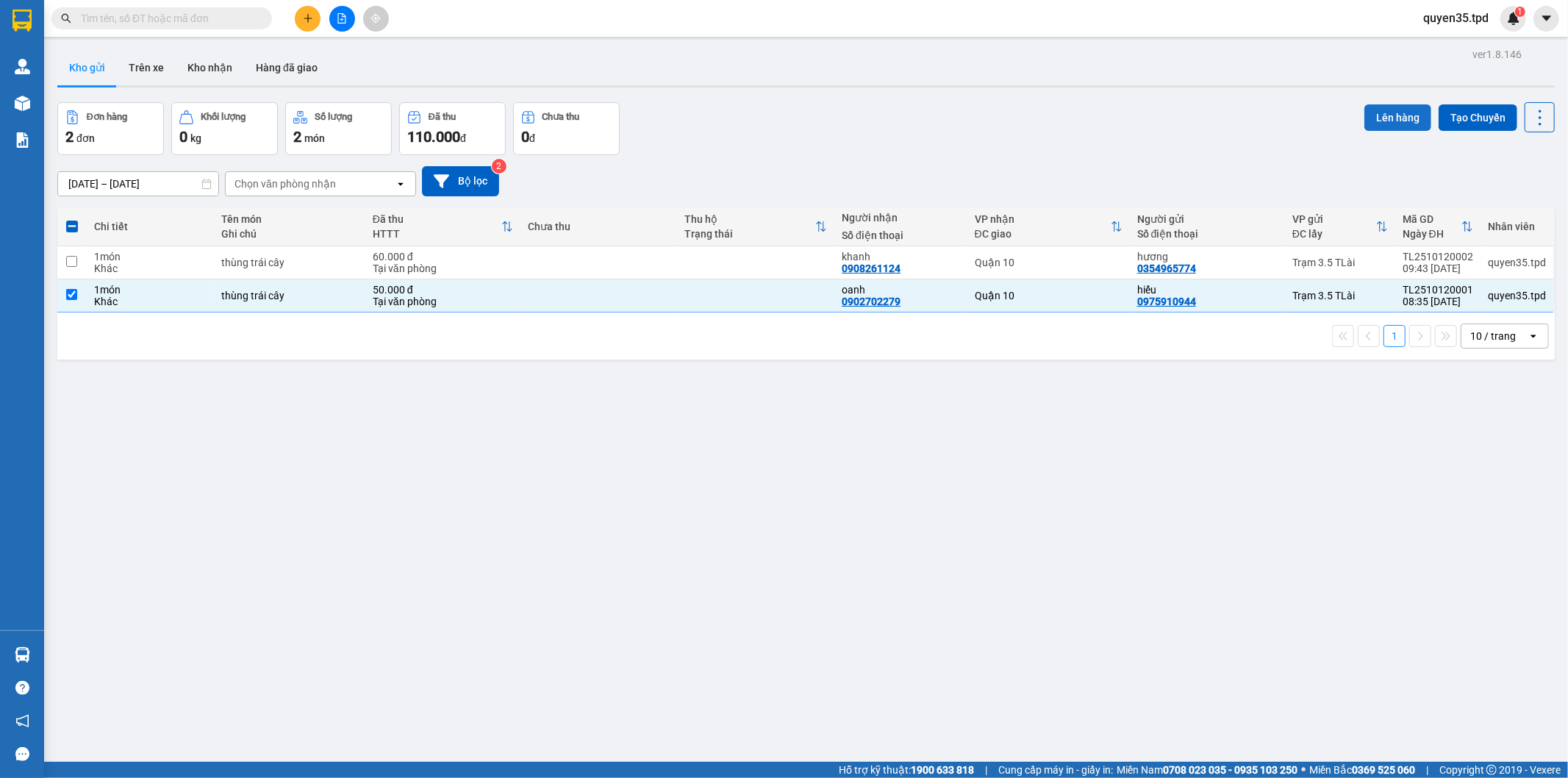
click at [1383, 111] on button "Lên hàng" at bounding box center [1397, 117] width 67 height 26
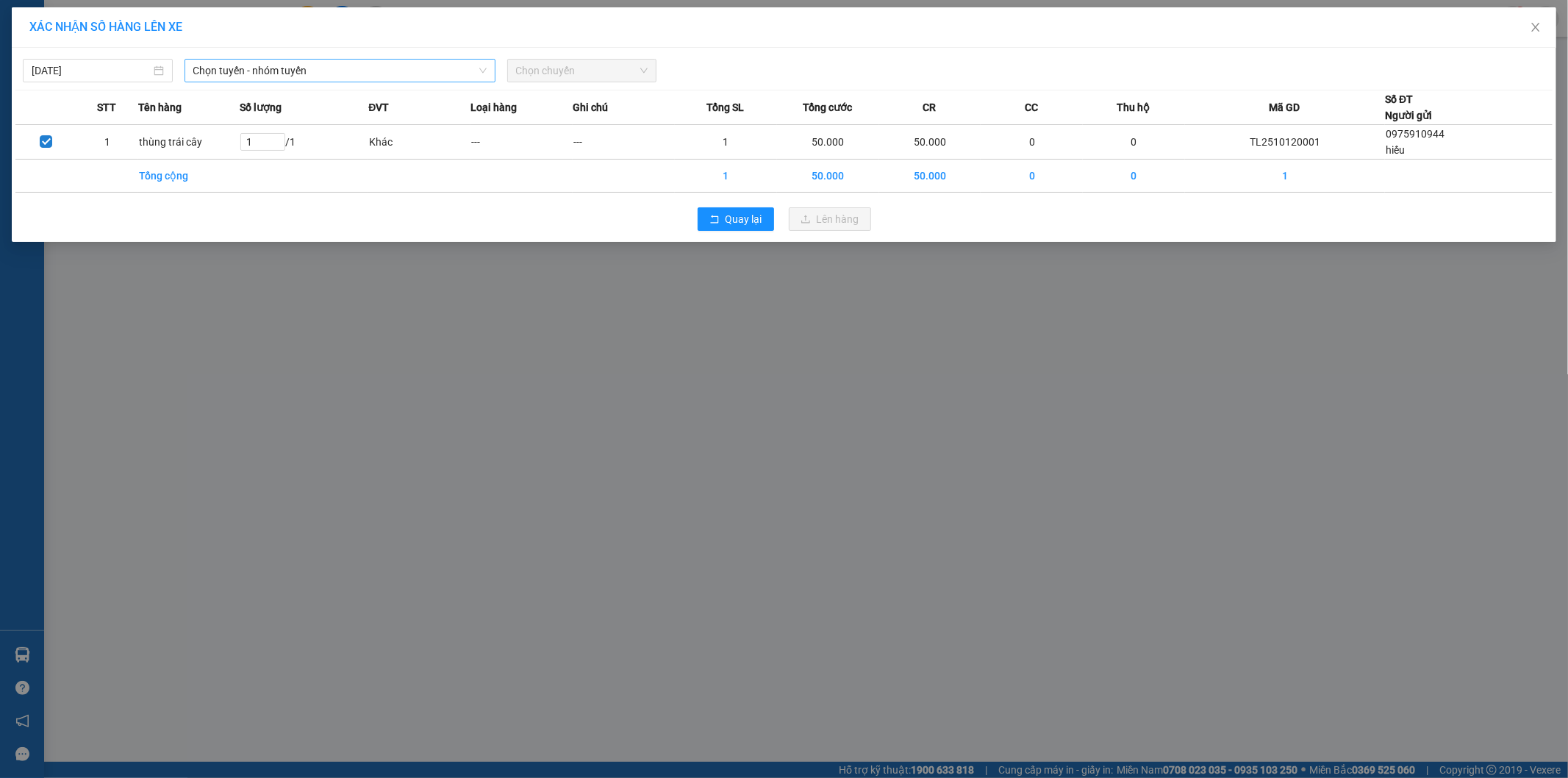
click at [362, 68] on span "Chọn tuyến - nhóm tuyến" at bounding box center [340, 70] width 293 height 22
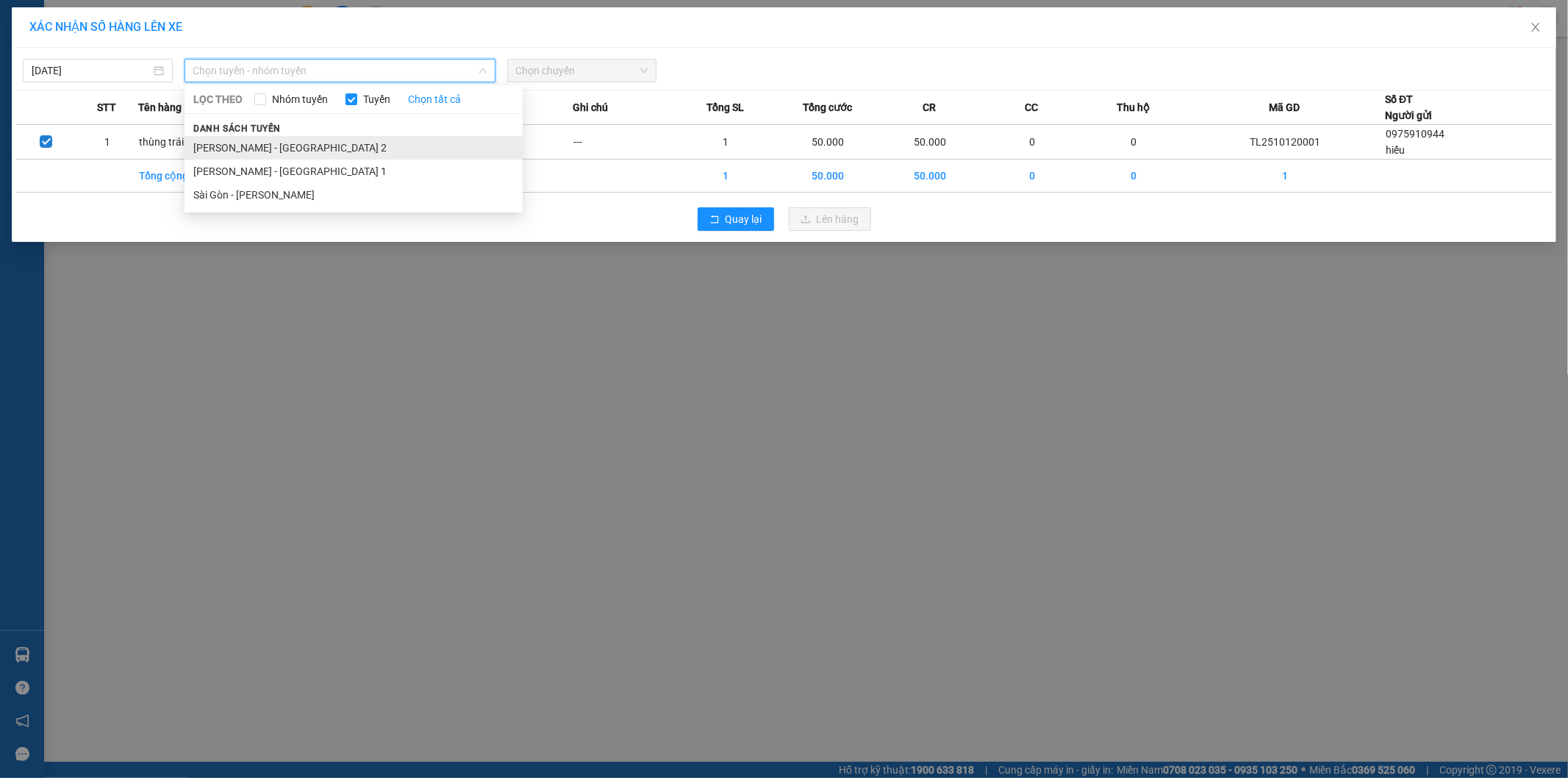
drag, startPoint x: 310, startPoint y: 152, endPoint x: 455, endPoint y: 105, distance: 152.4
click at [312, 150] on li "Phương Lâm - Sài Gòn 2" at bounding box center [353, 148] width 339 height 24
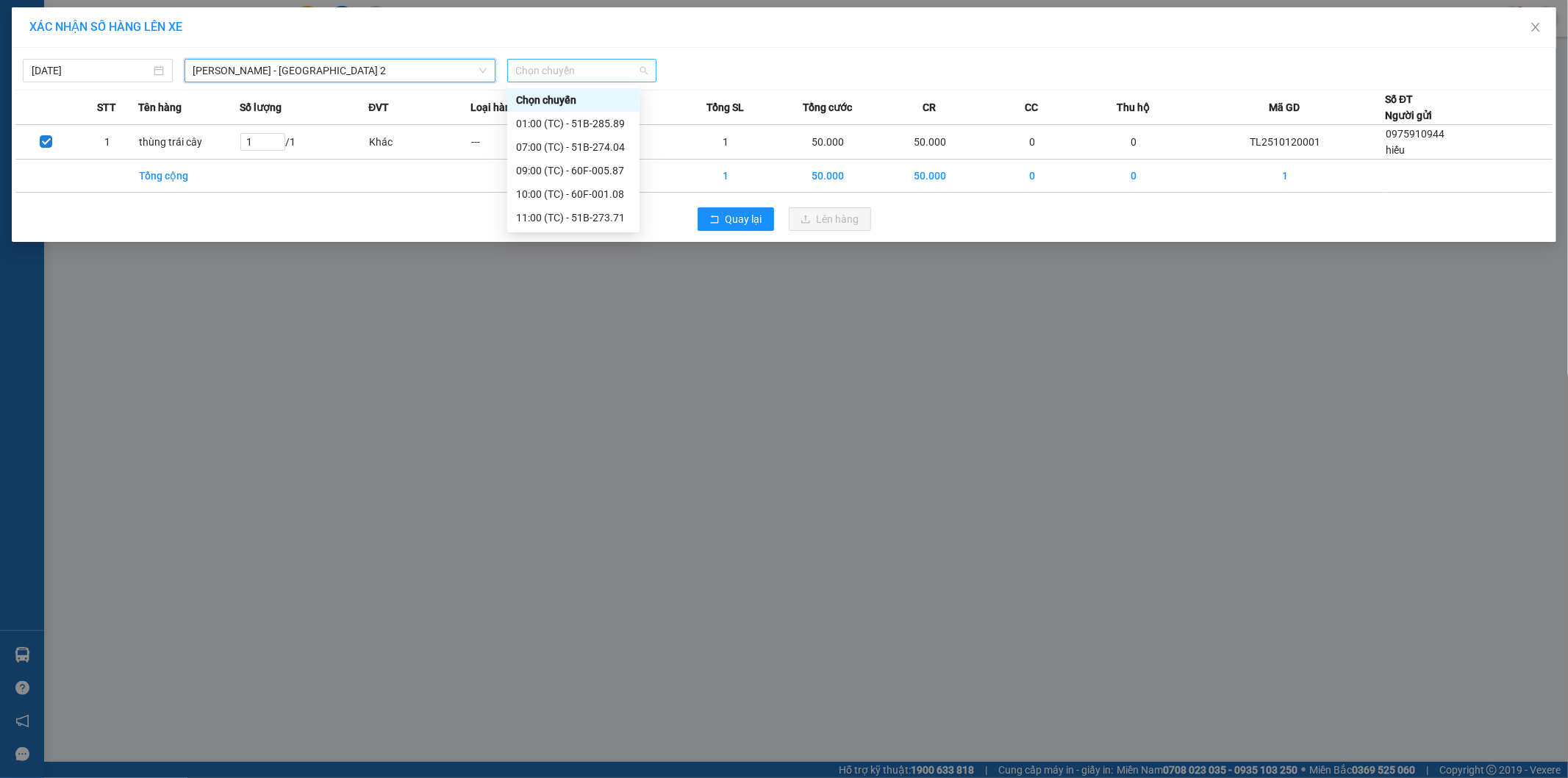
click at [540, 72] on span "Chọn chuyến" at bounding box center [581, 70] width 132 height 22
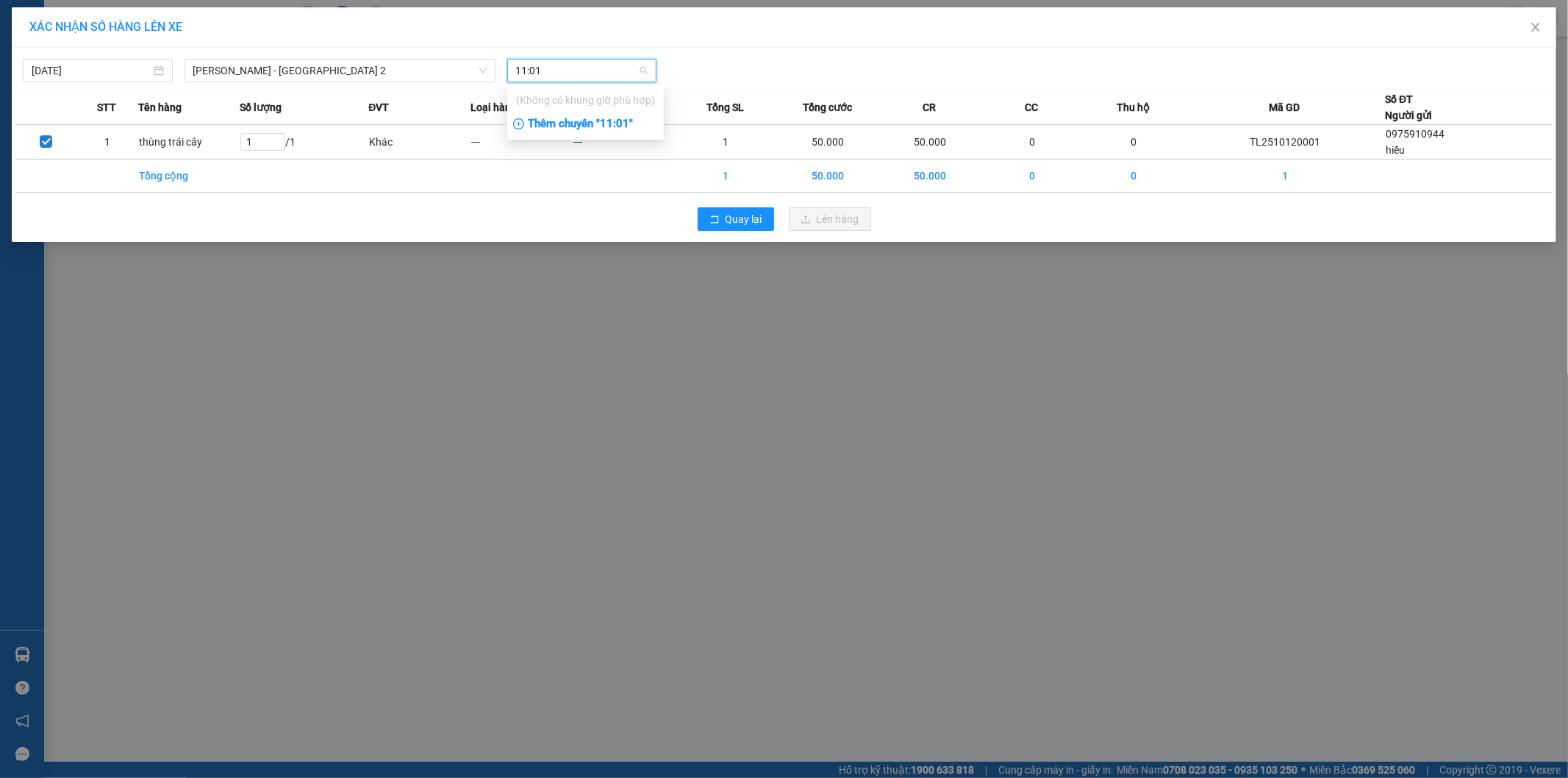
type input "11:01"
click at [585, 123] on div "Thêm chuyến " 11:01 "" at bounding box center [586, 123] width 157 height 25
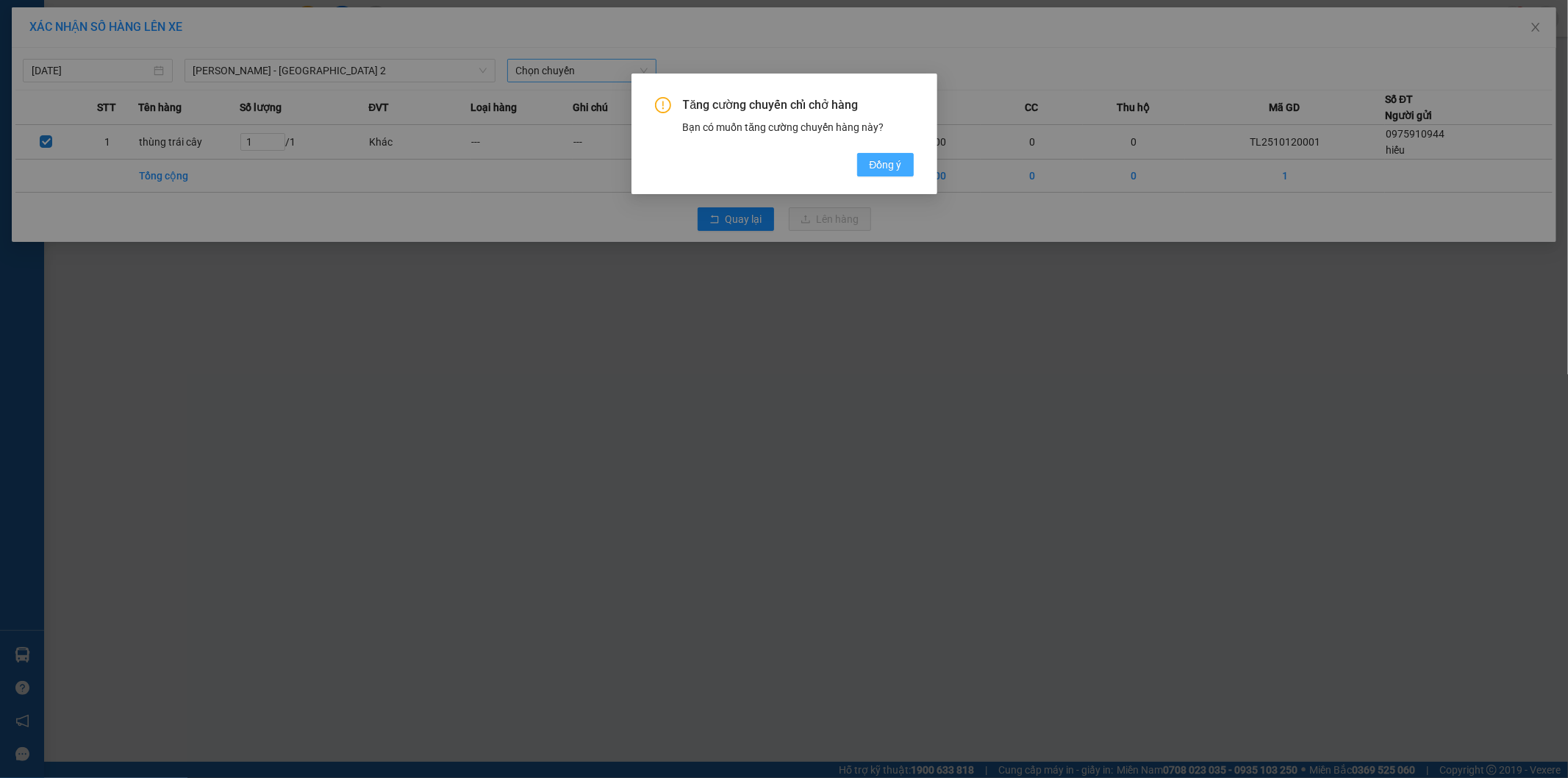
click at [879, 159] on span "Đồng ý" at bounding box center [884, 165] width 32 height 16
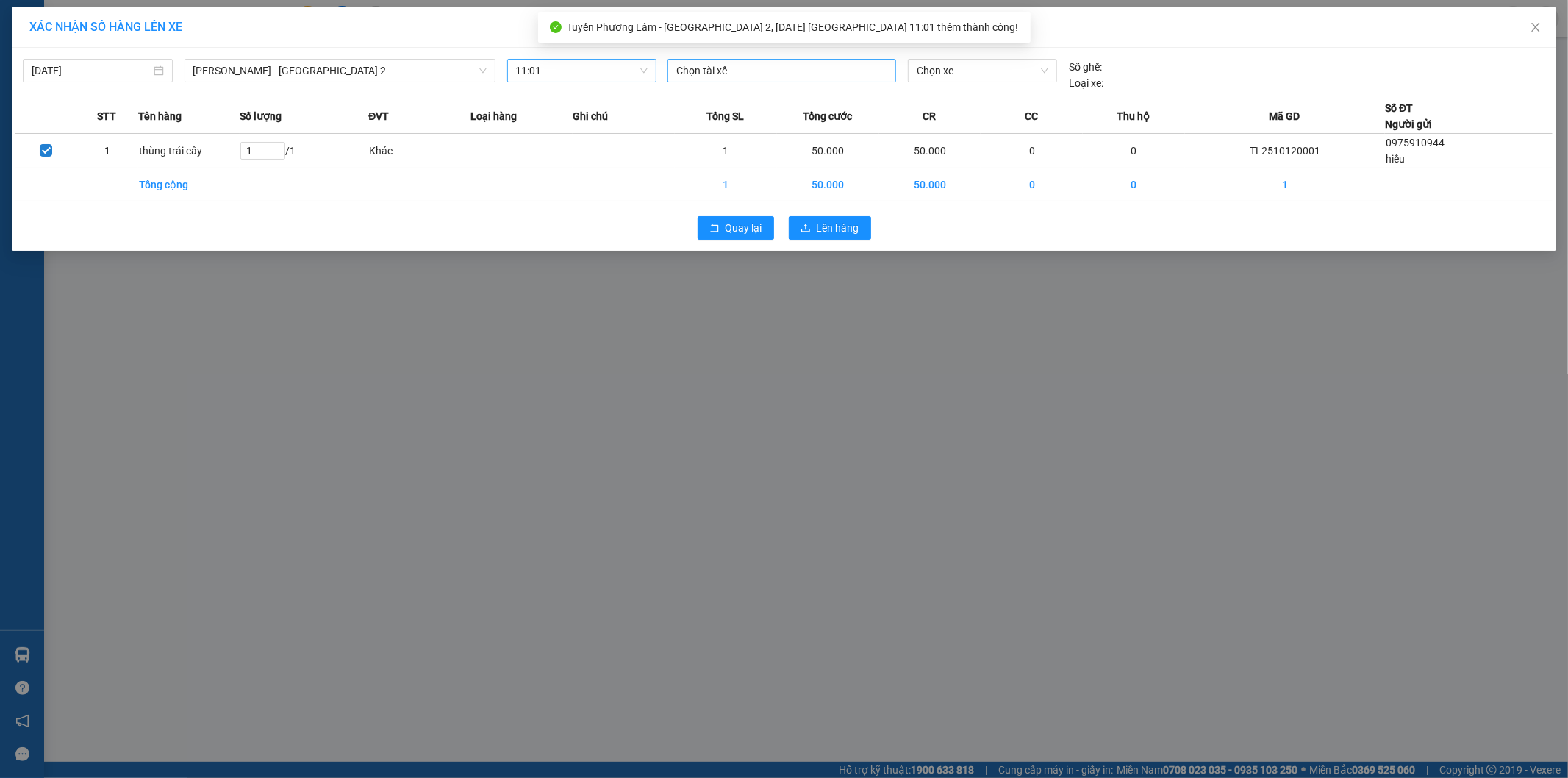
click at [769, 75] on div at bounding box center [781, 70] width 221 height 17
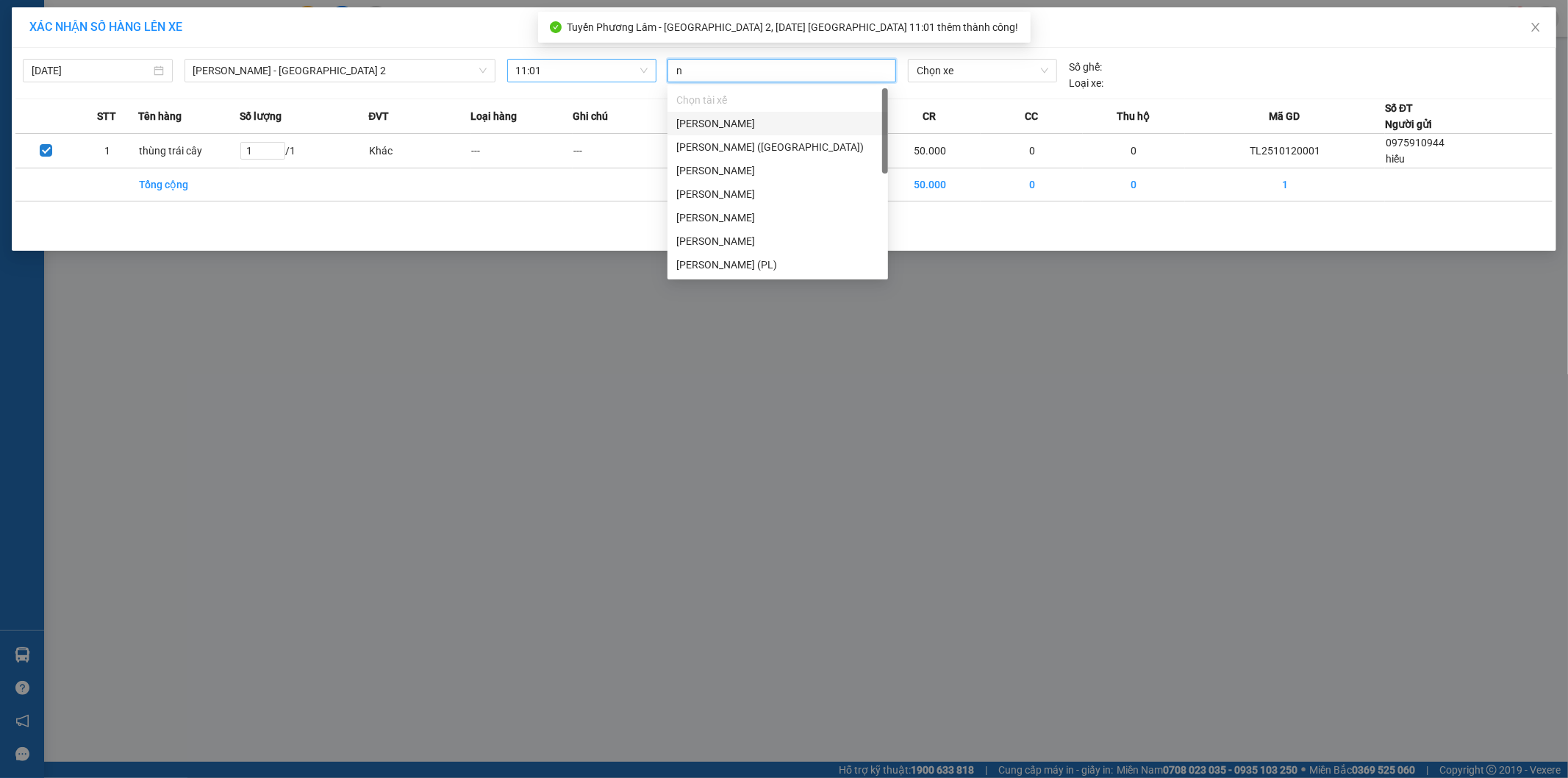
type input "na"
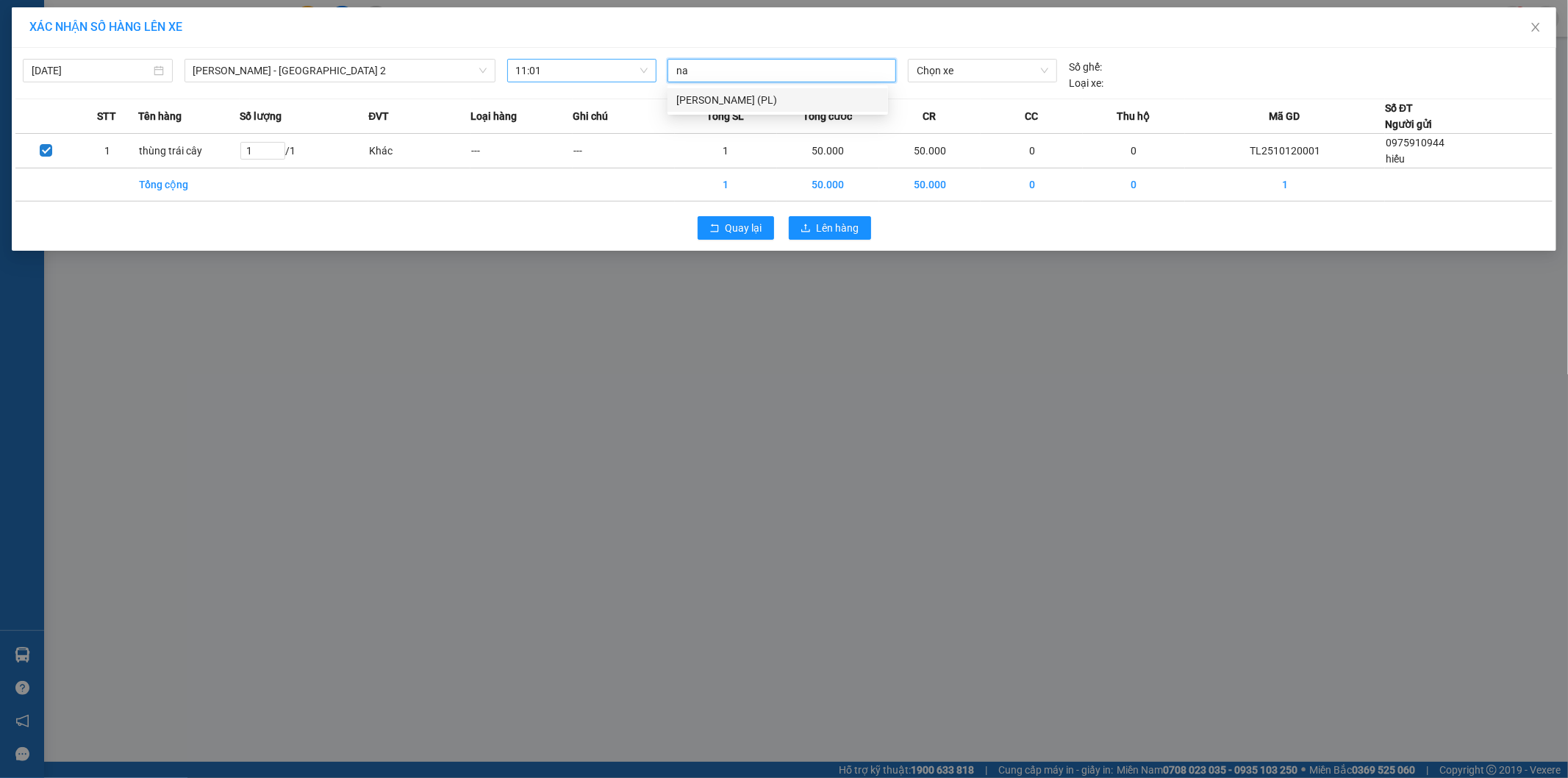
drag, startPoint x: 741, startPoint y: 108, endPoint x: 748, endPoint y: 105, distance: 7.6
click at [748, 105] on div "Nguyễn Đình Nam (PL)" at bounding box center [778, 100] width 221 height 24
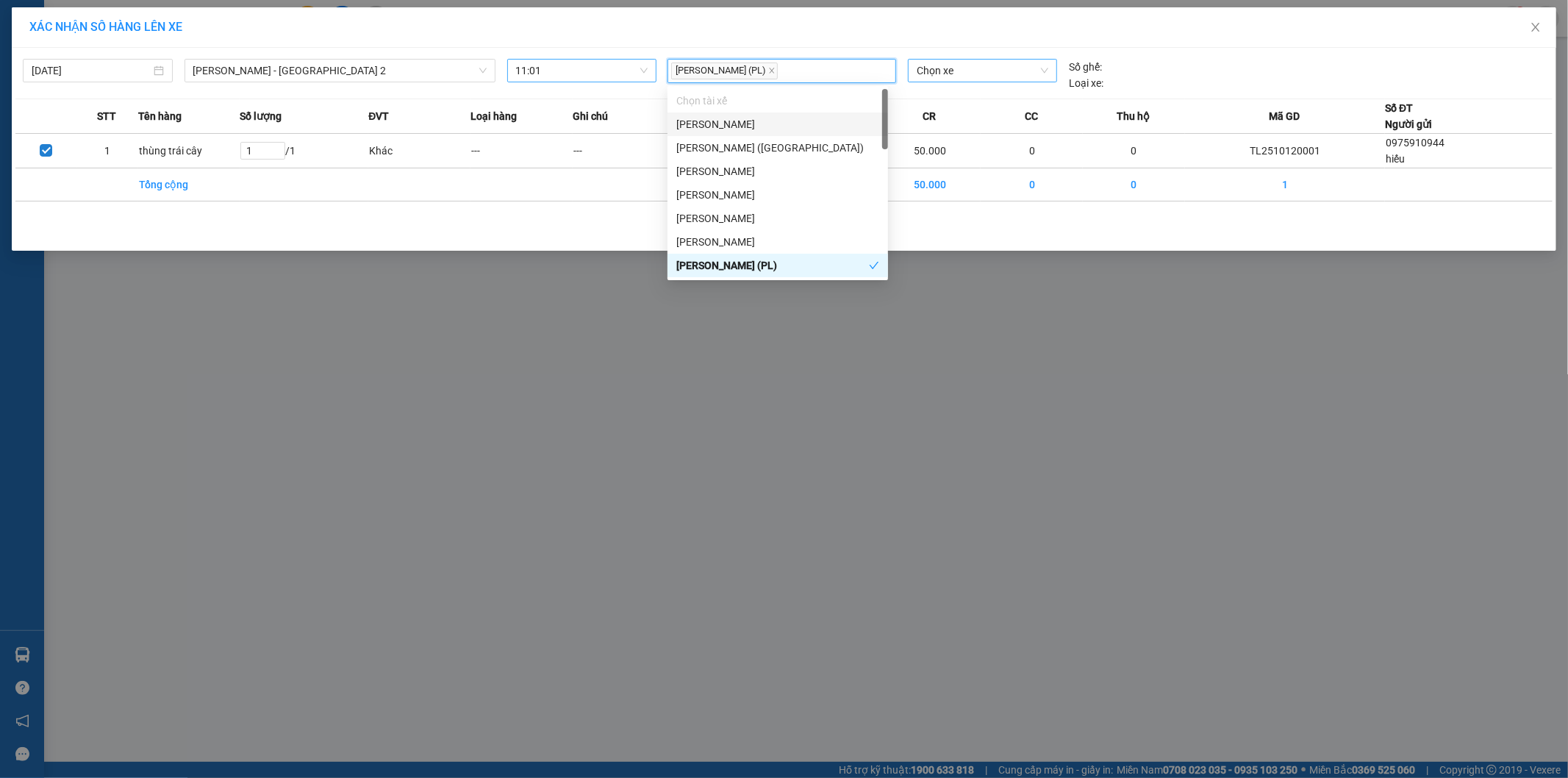
click at [968, 72] on span "Chọn xe" at bounding box center [981, 70] width 131 height 22
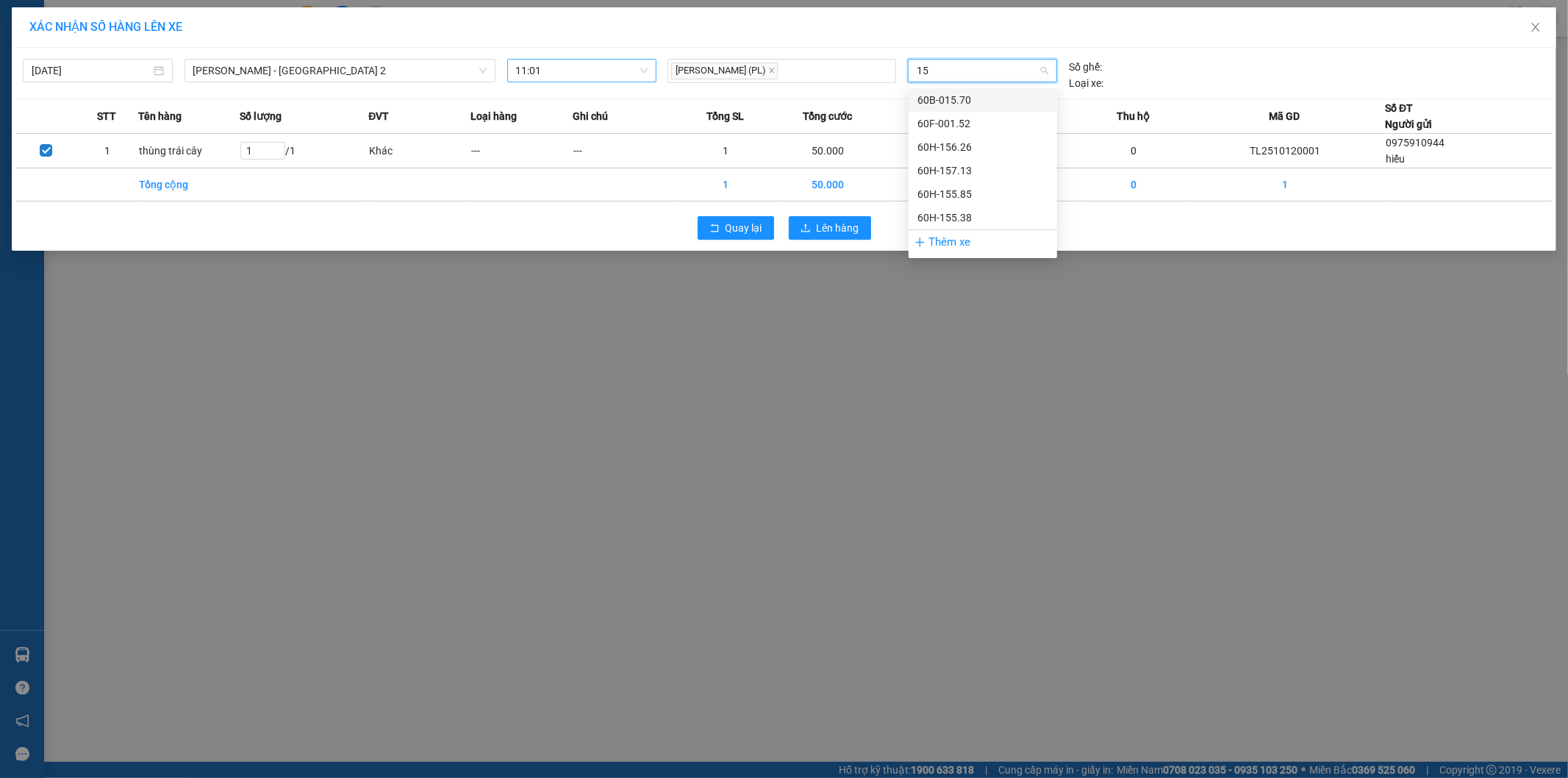
type input "152"
click at [972, 104] on div "60F-001.52" at bounding box center [982, 100] width 131 height 16
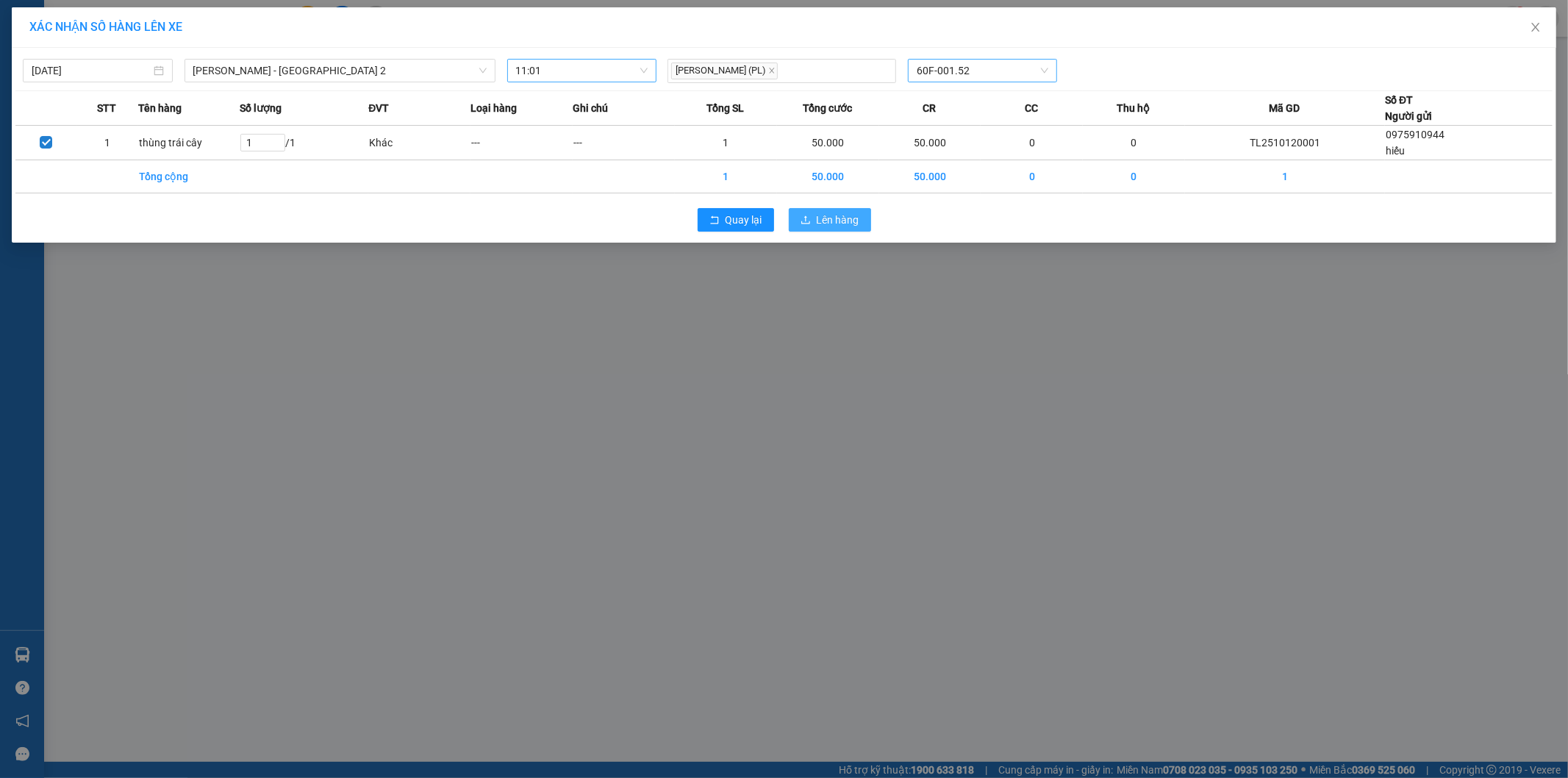
click at [832, 229] on button "Lên hàng" at bounding box center [830, 220] width 82 height 24
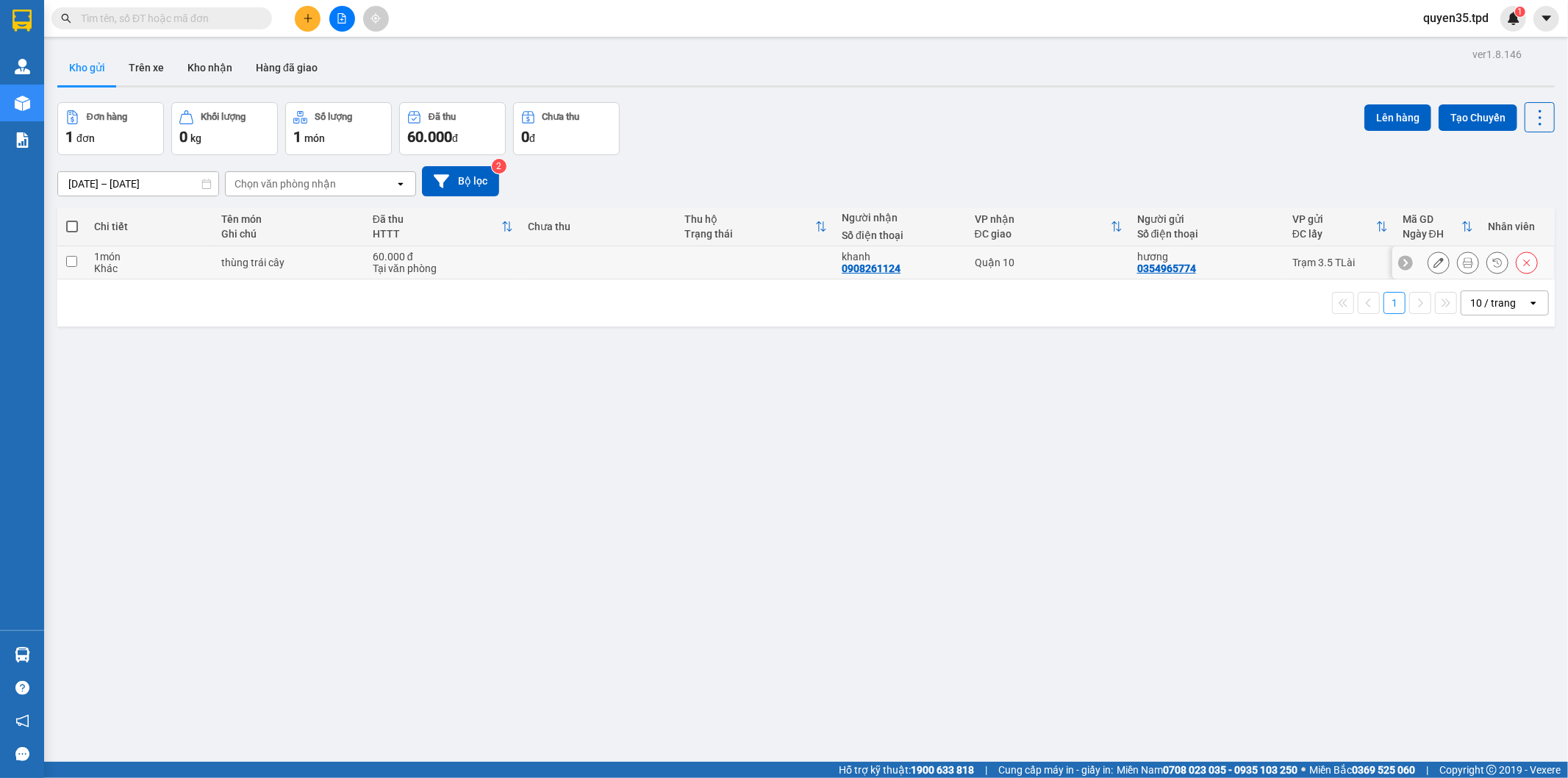
click at [66, 259] on input "checkbox" at bounding box center [71, 261] width 11 height 11
checkbox input "true"
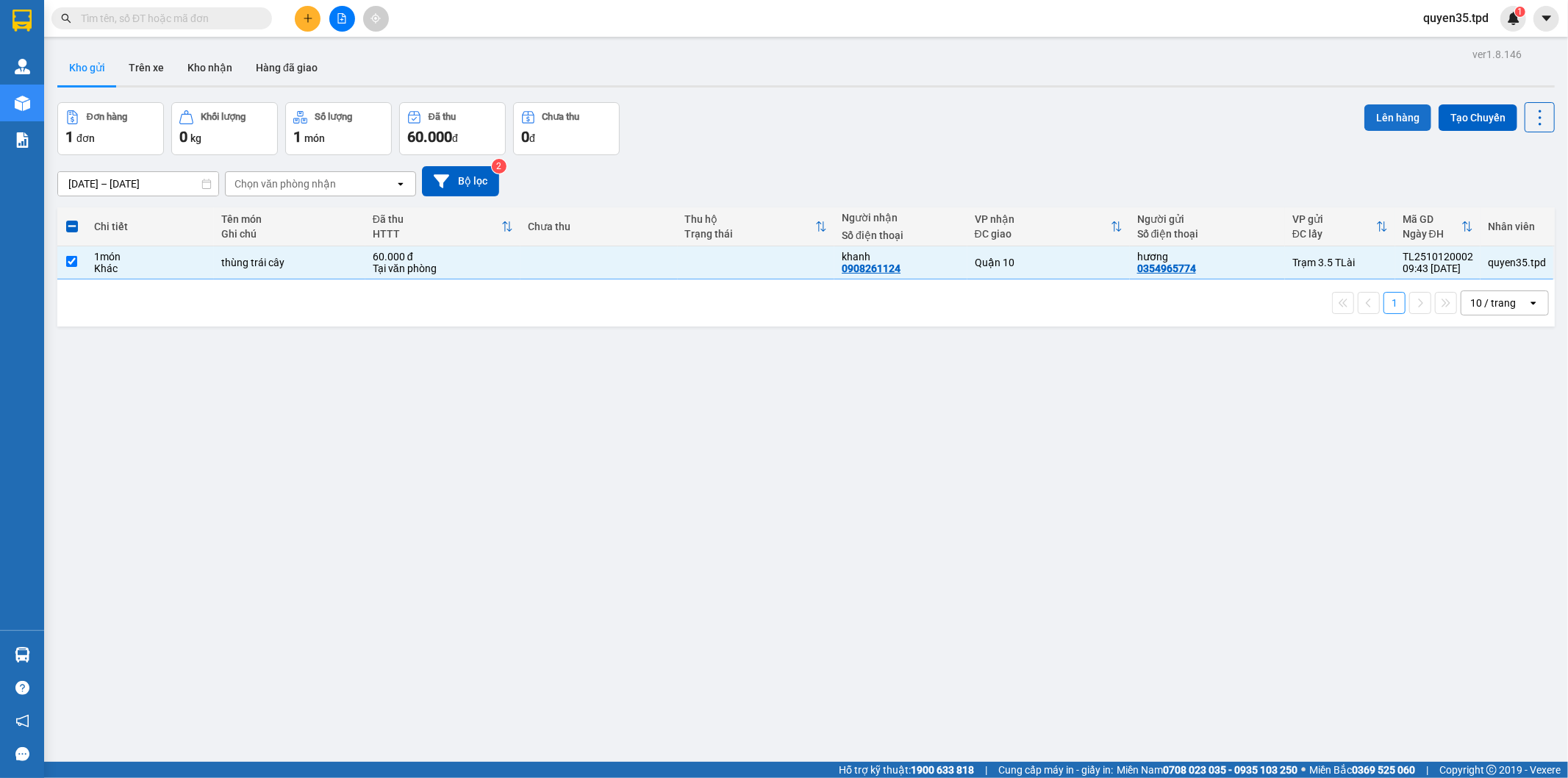
click at [1393, 123] on button "Lên hàng" at bounding box center [1397, 117] width 67 height 26
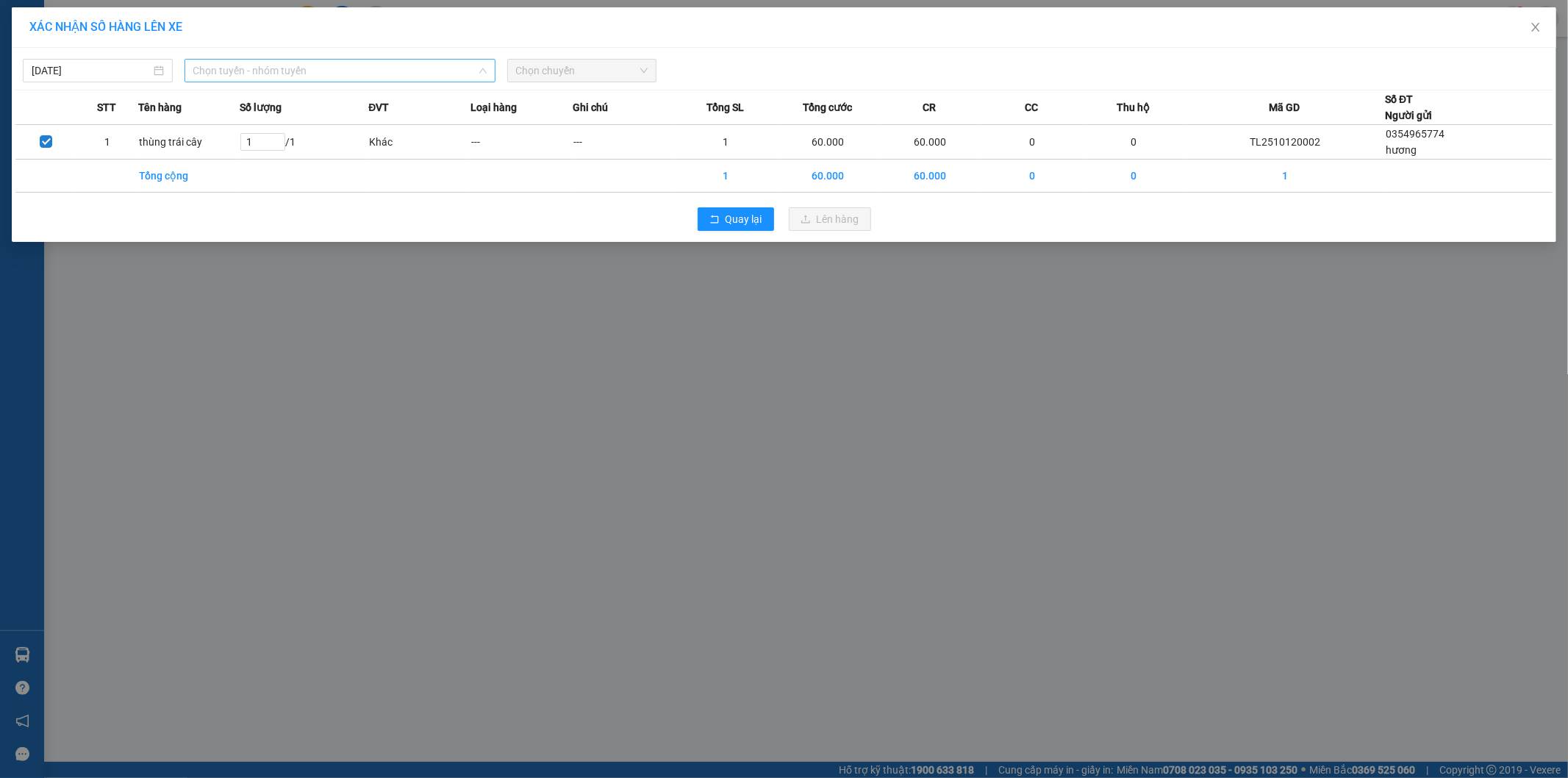
click at [350, 64] on span "Chọn tuyến - nhóm tuyến" at bounding box center [340, 70] width 293 height 22
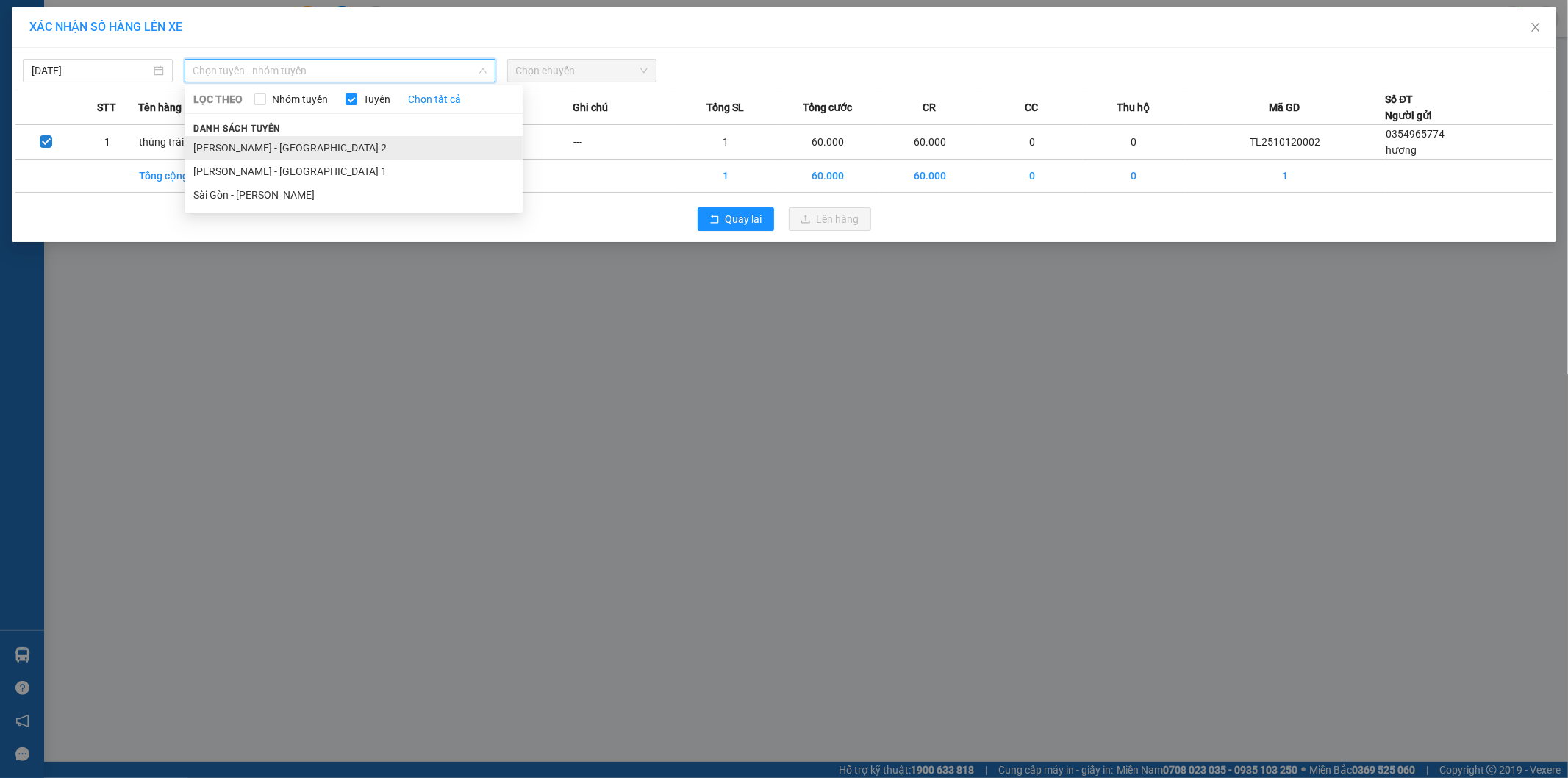
click at [277, 145] on li "Phương Lâm - Sài Gòn 2" at bounding box center [353, 148] width 339 height 24
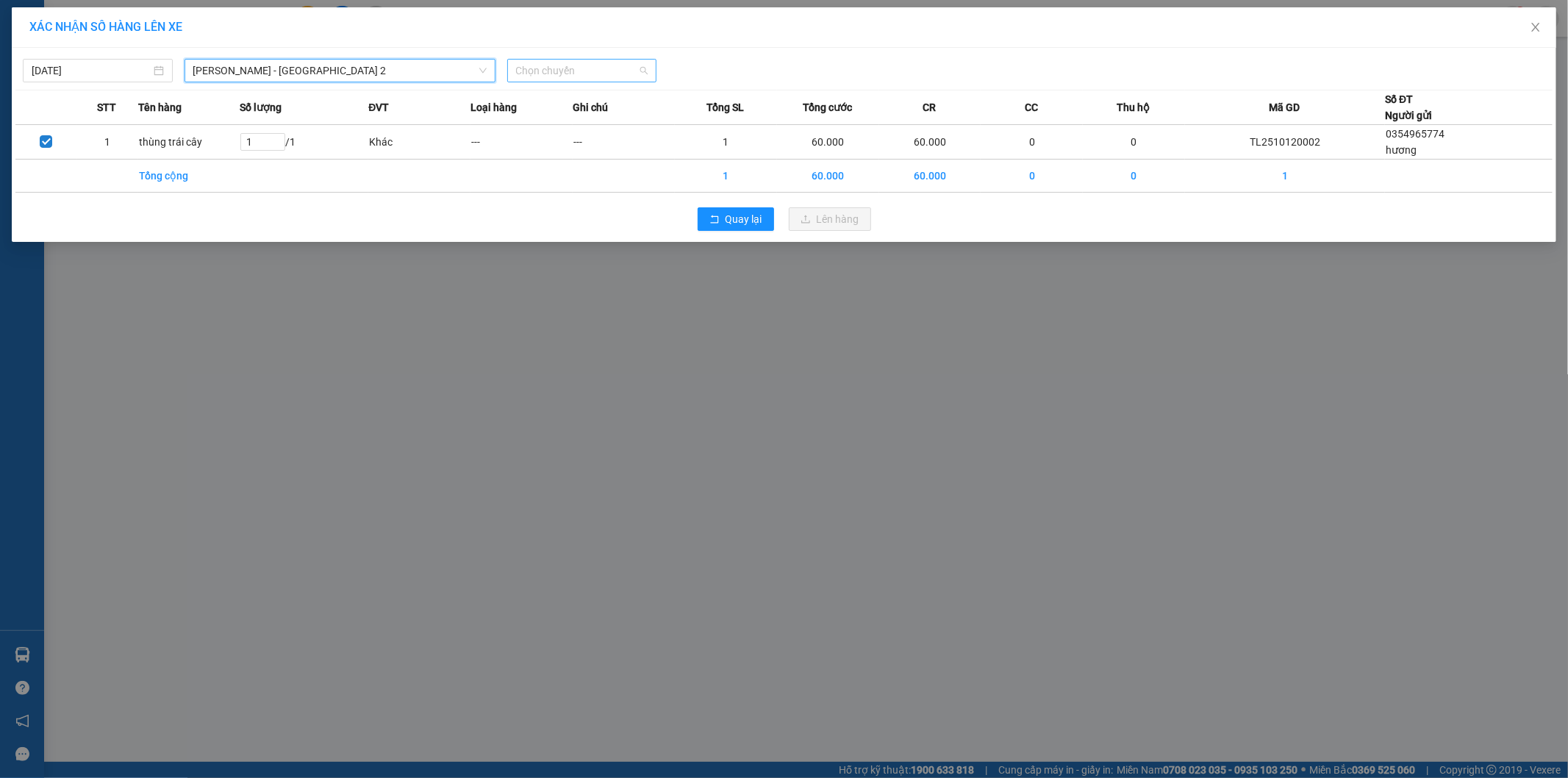
click at [540, 76] on span "Chọn chuyến" at bounding box center [581, 70] width 132 height 22
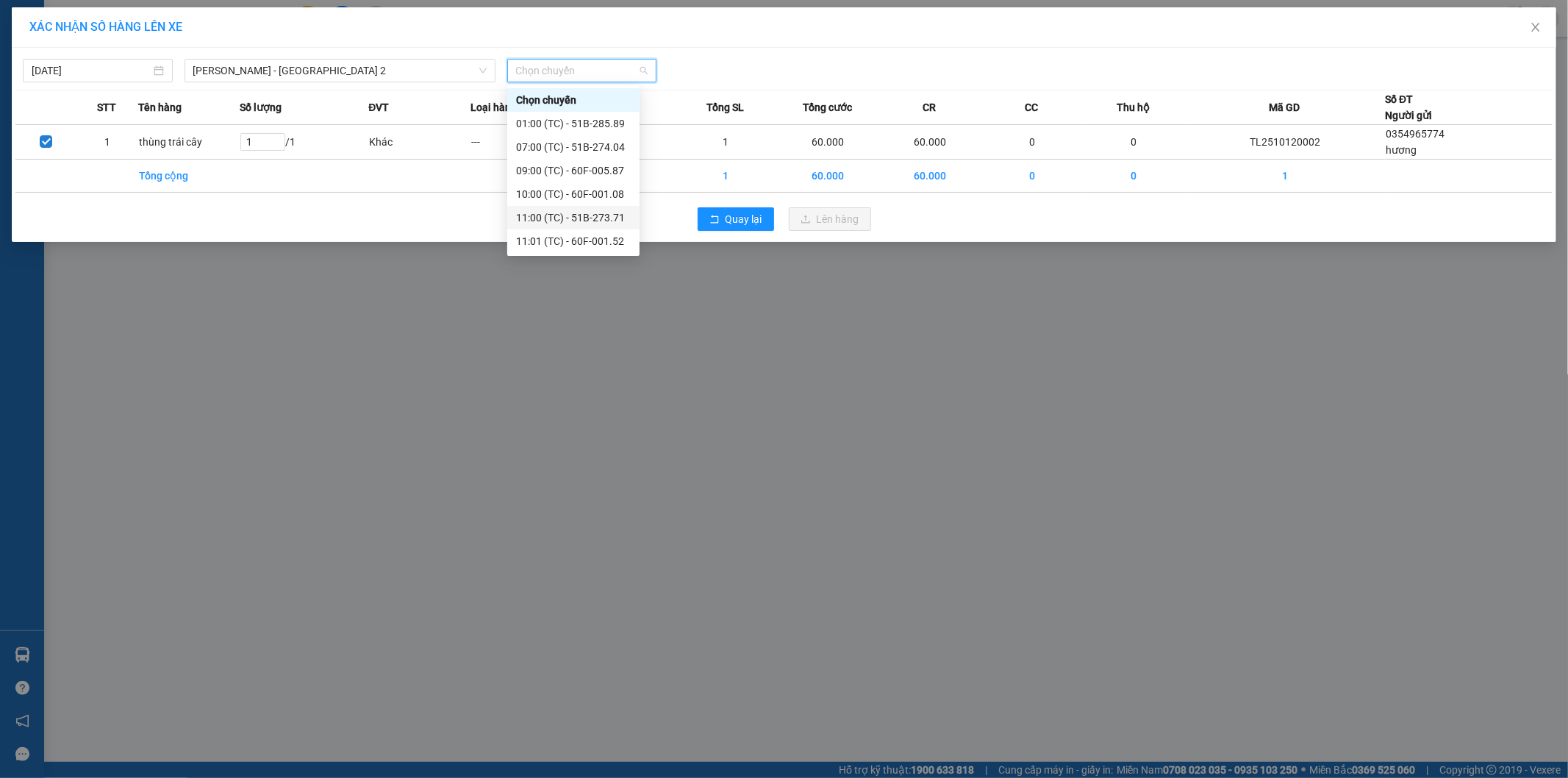
click at [600, 222] on div "11:00 (TC) - 51B-273.71" at bounding box center [573, 218] width 115 height 16
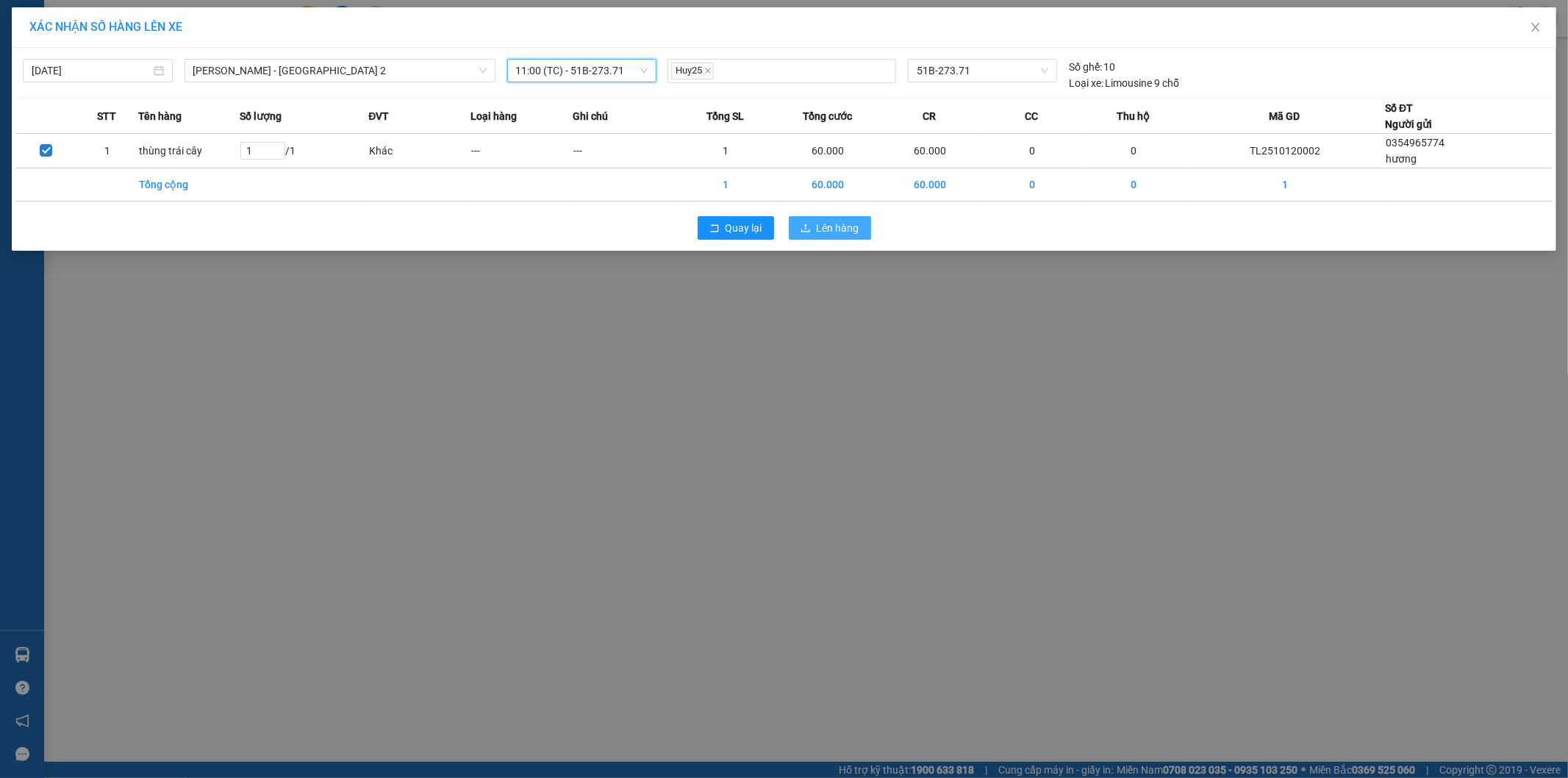
click at [831, 224] on span "Lên hàng" at bounding box center [838, 228] width 43 height 16
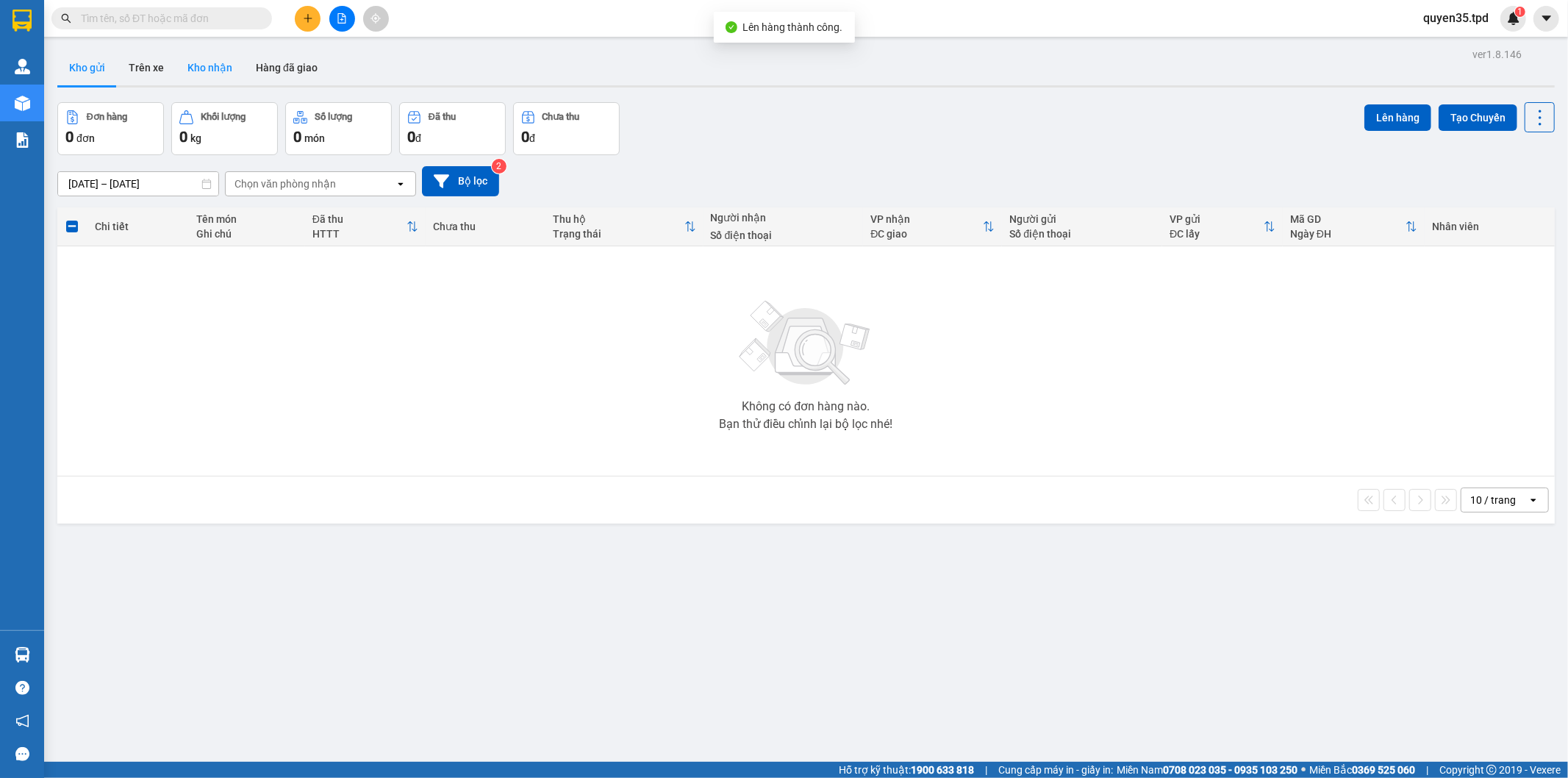
click at [206, 69] on button "Kho nhận" at bounding box center [210, 68] width 68 height 36
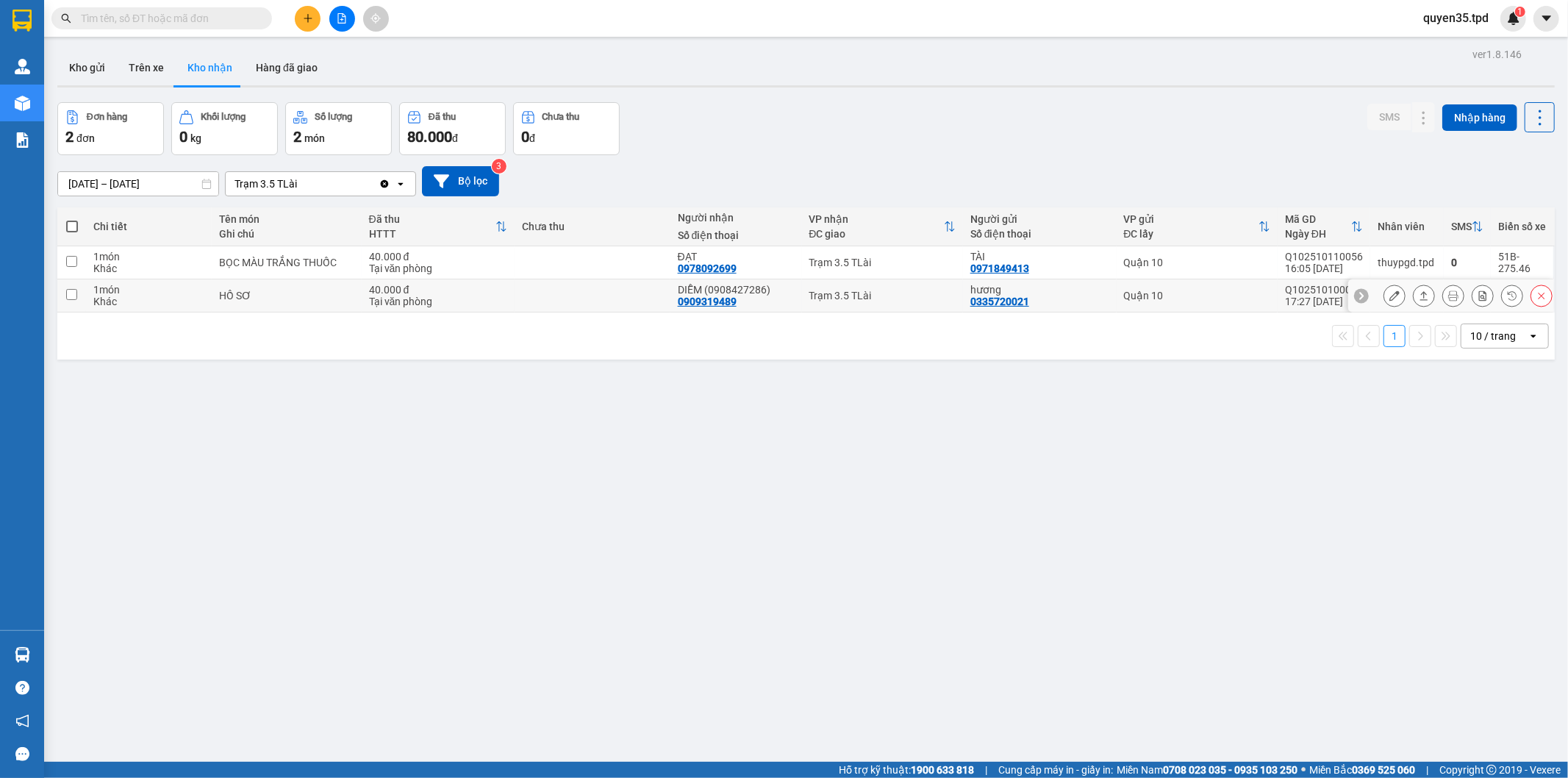
click at [1389, 293] on icon at bounding box center [1394, 295] width 10 height 10
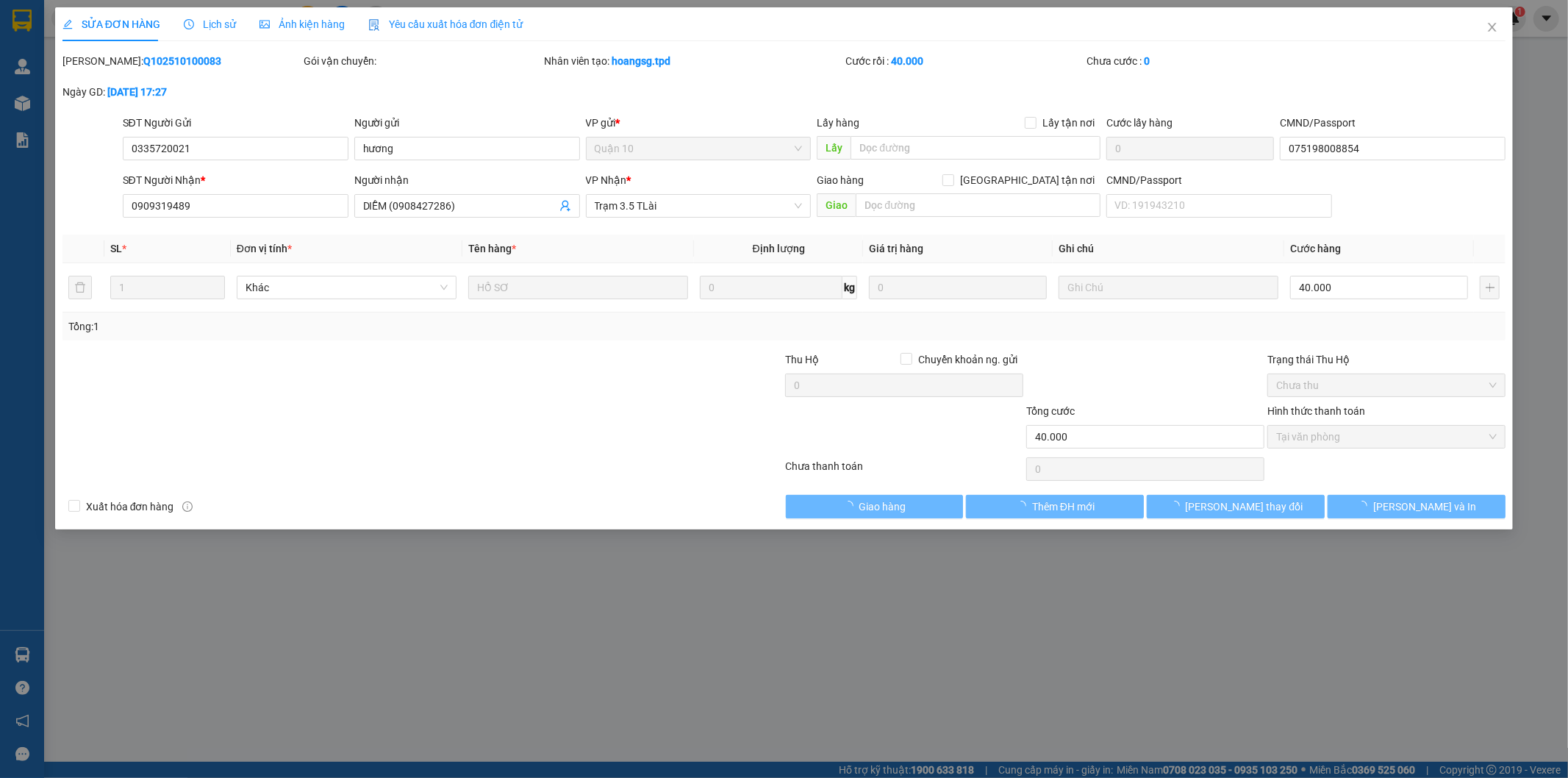
type input "0335720021"
type input "hương"
type input "075198008854"
type input "0909319489"
type input "DIỄM (0908427286)"
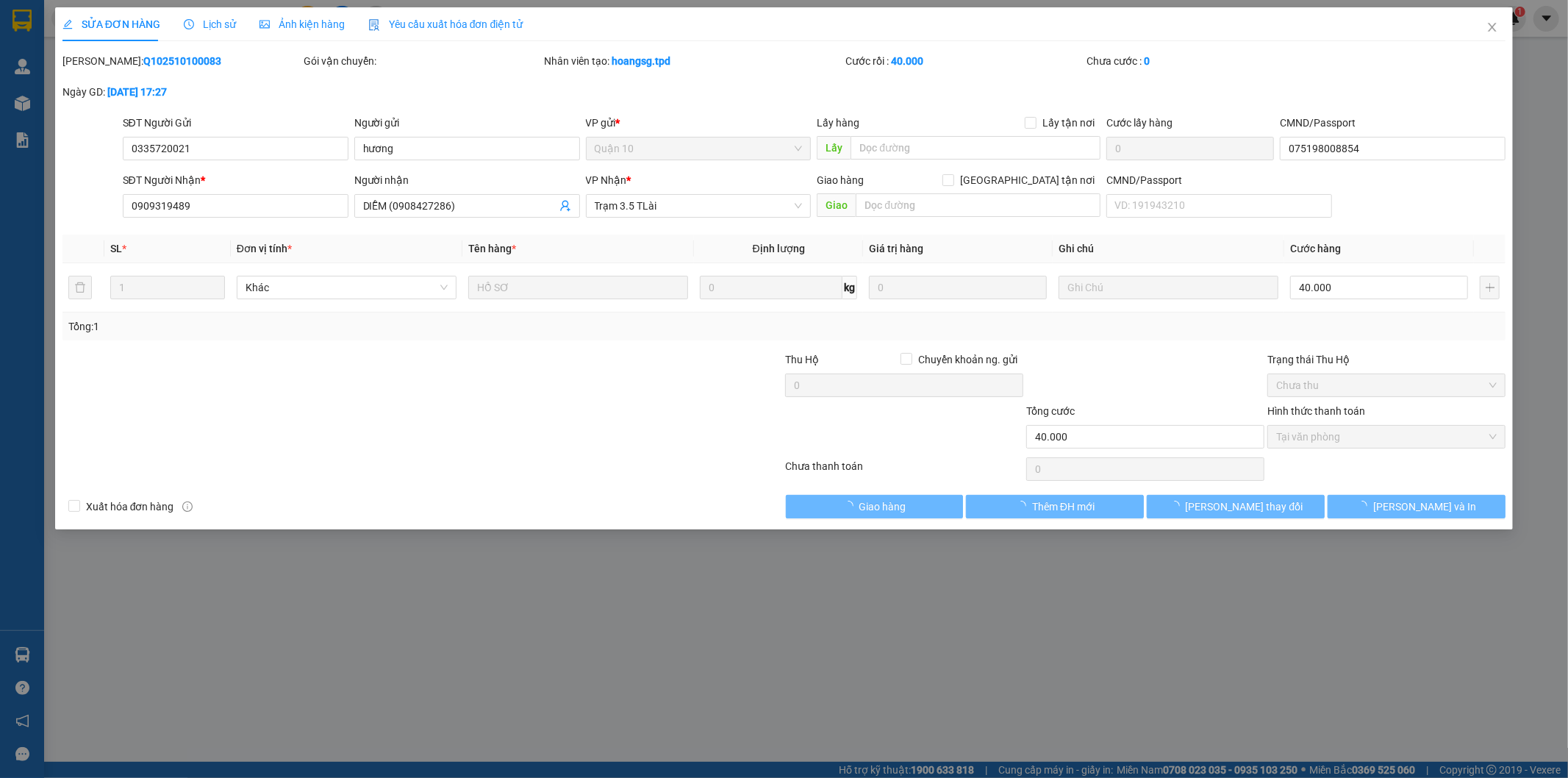
type input "40.000"
click at [877, 499] on span "Giao hàng" at bounding box center [883, 507] width 47 height 16
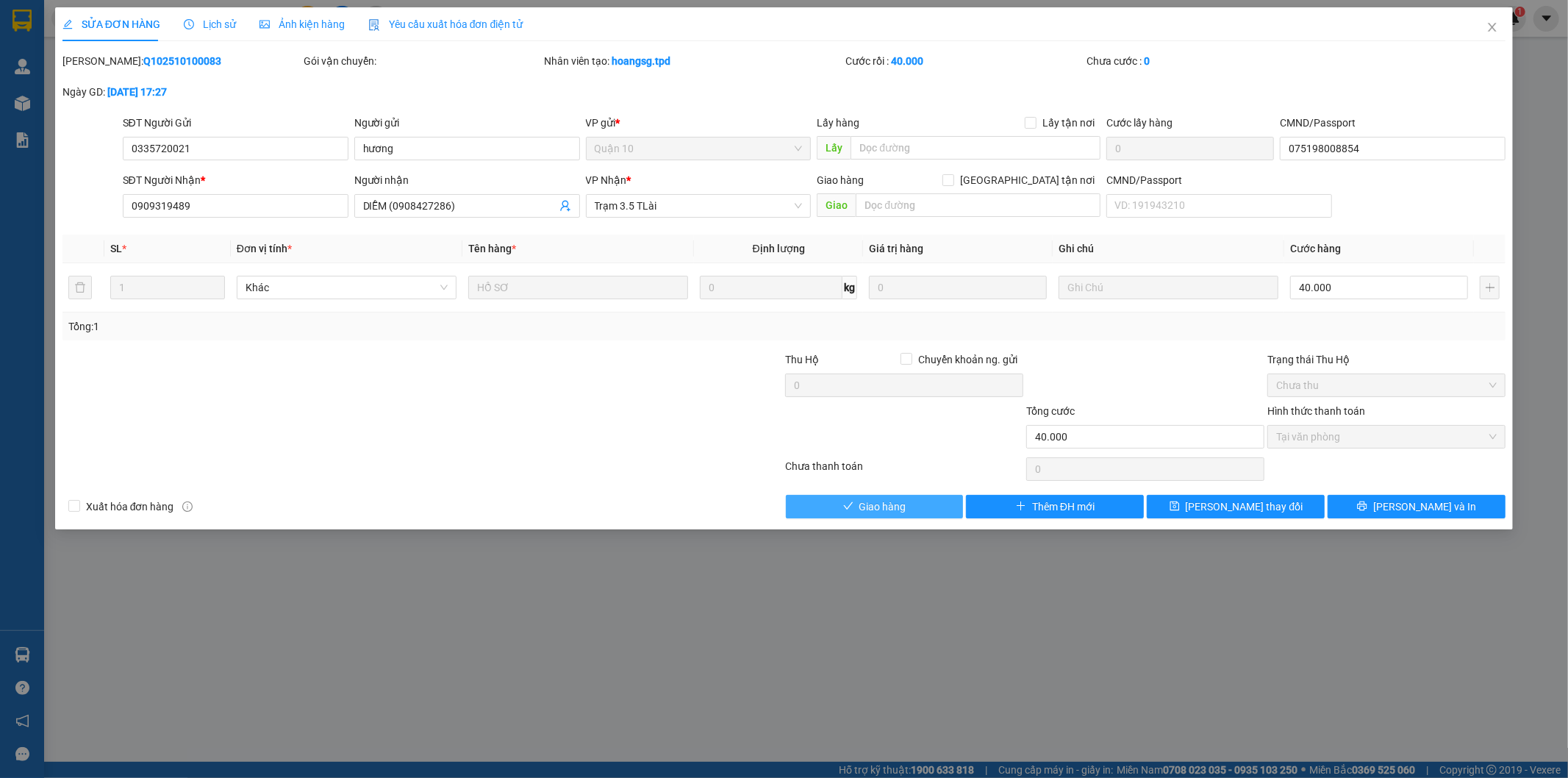
click at [856, 503] on button "Giao hàng" at bounding box center [874, 507] width 178 height 24
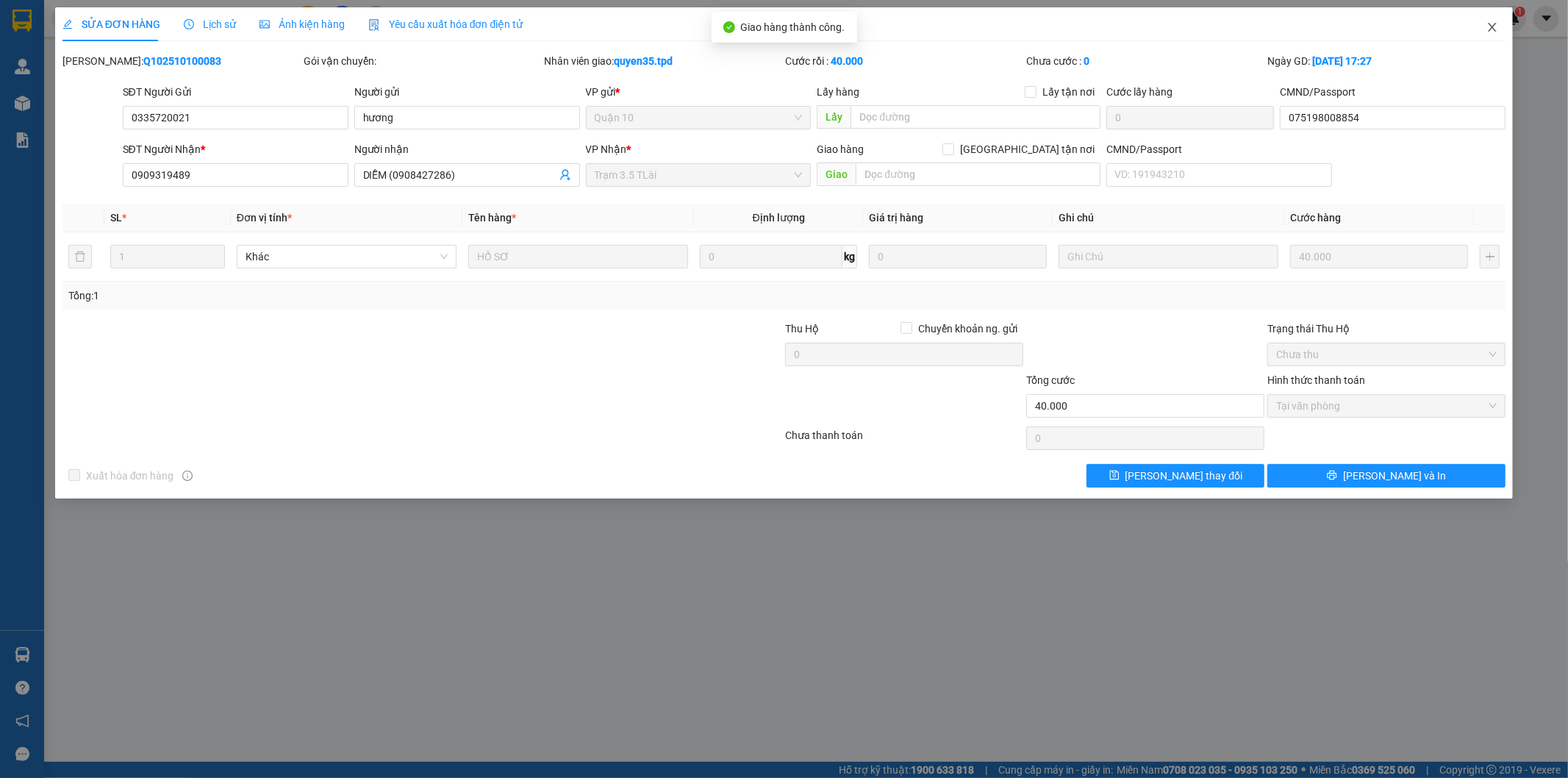
click at [1495, 29] on icon "close" at bounding box center [1492, 26] width 12 height 12
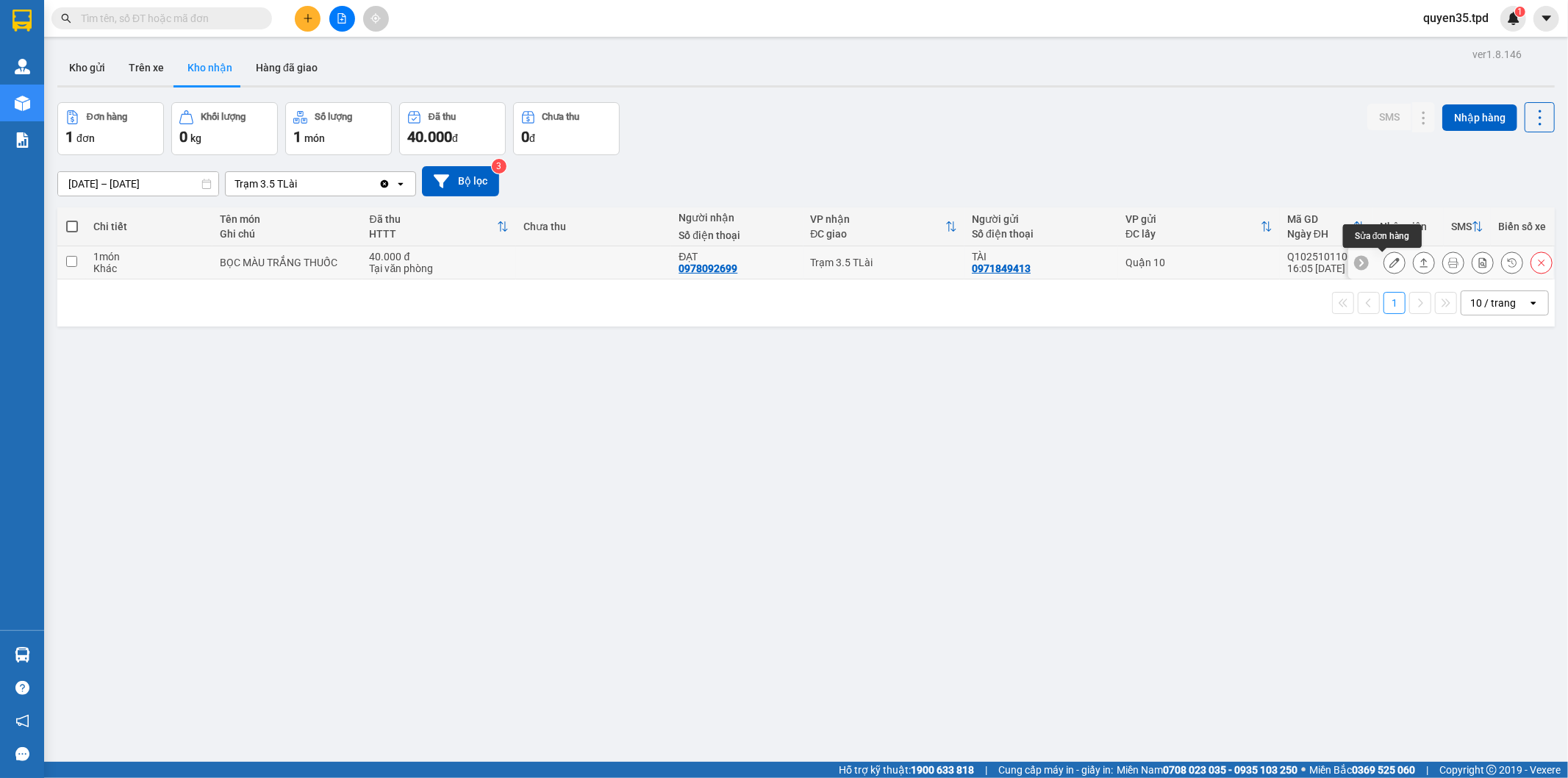
click at [1389, 262] on icon at bounding box center [1394, 262] width 10 height 10
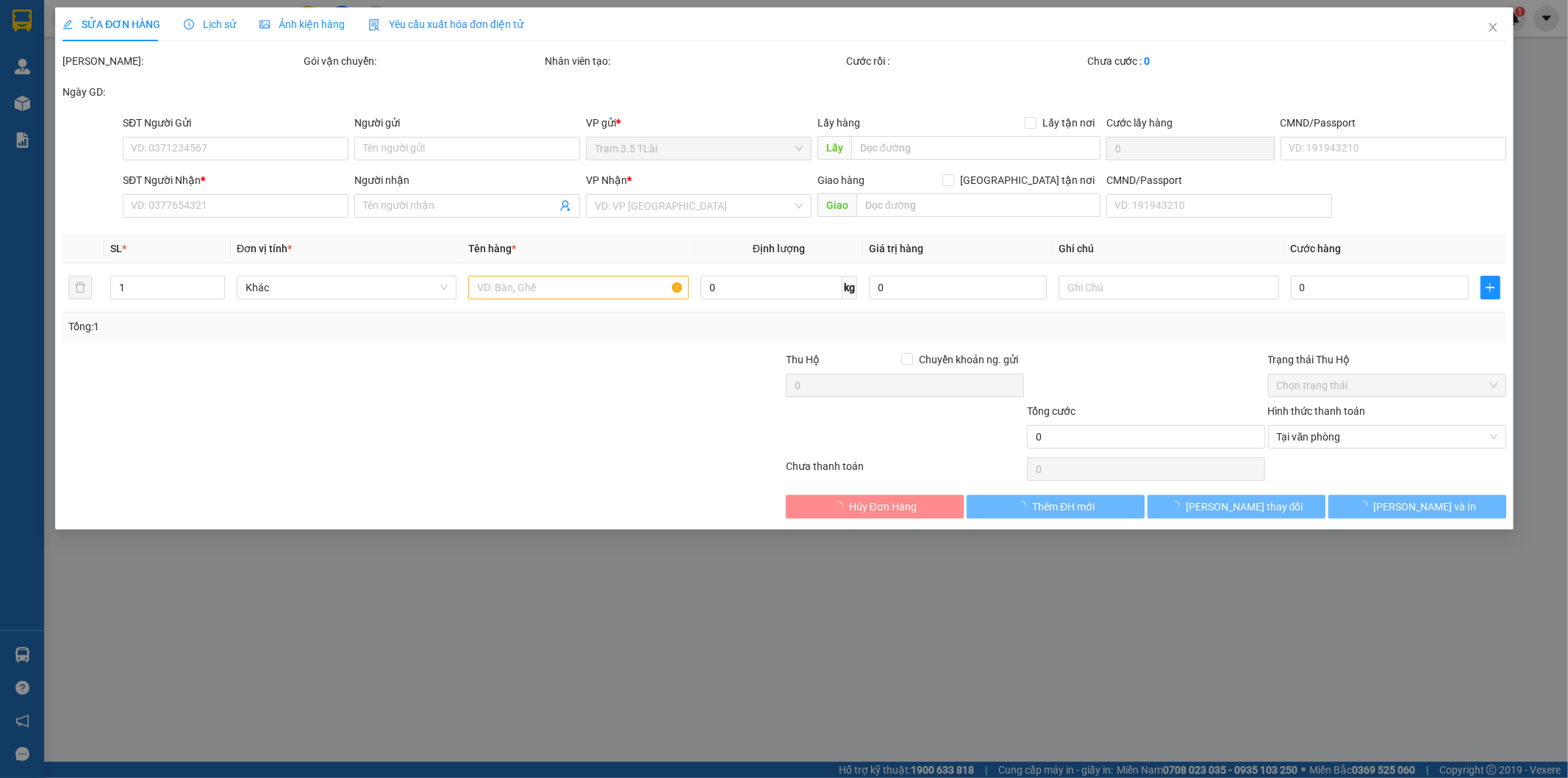
type input "0971849413"
type input "TÀI"
type input "0978092699"
type input "ĐẠT"
type input "40.000"
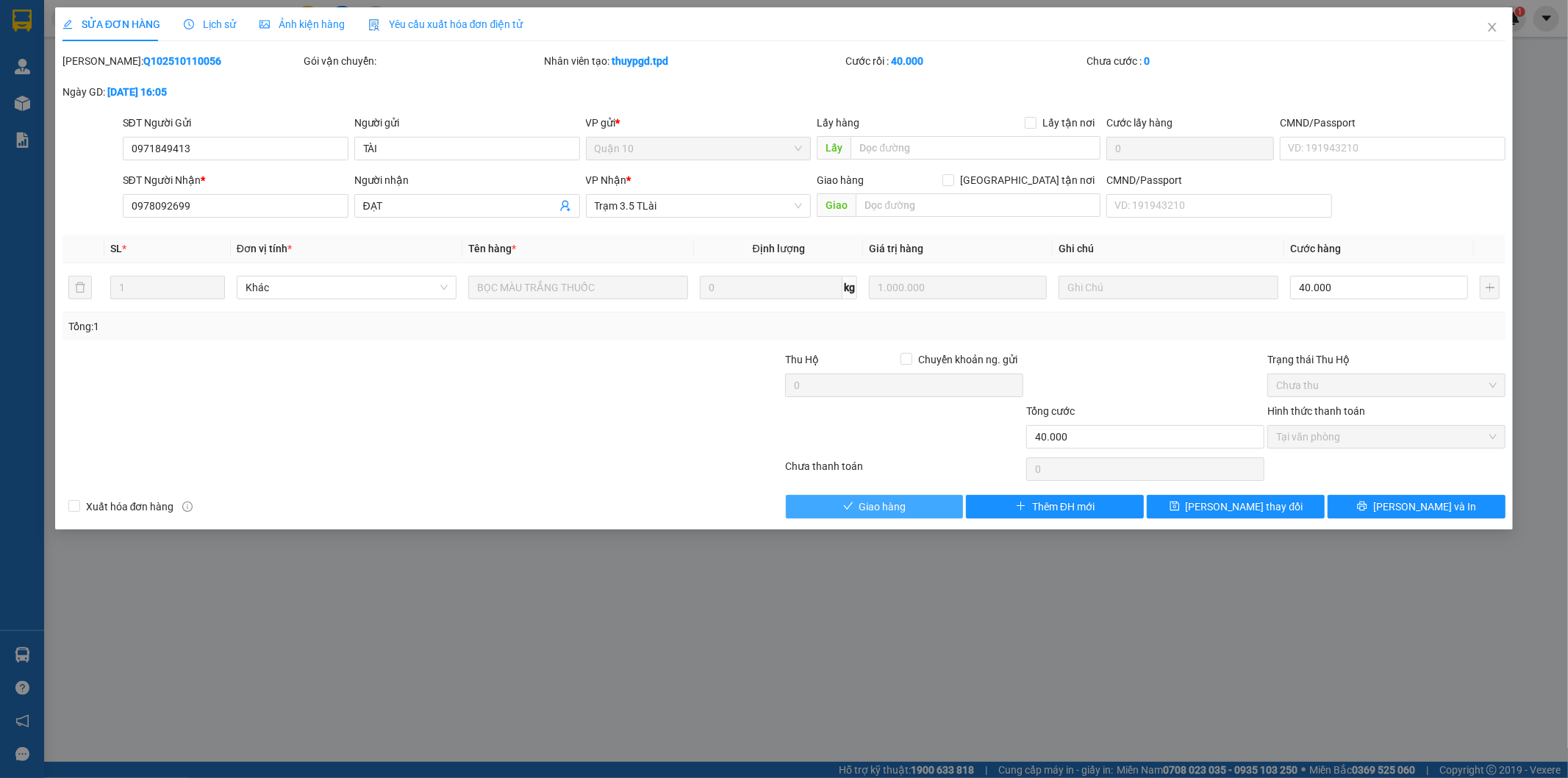
click at [890, 512] on span "Giao hàng" at bounding box center [883, 507] width 47 height 16
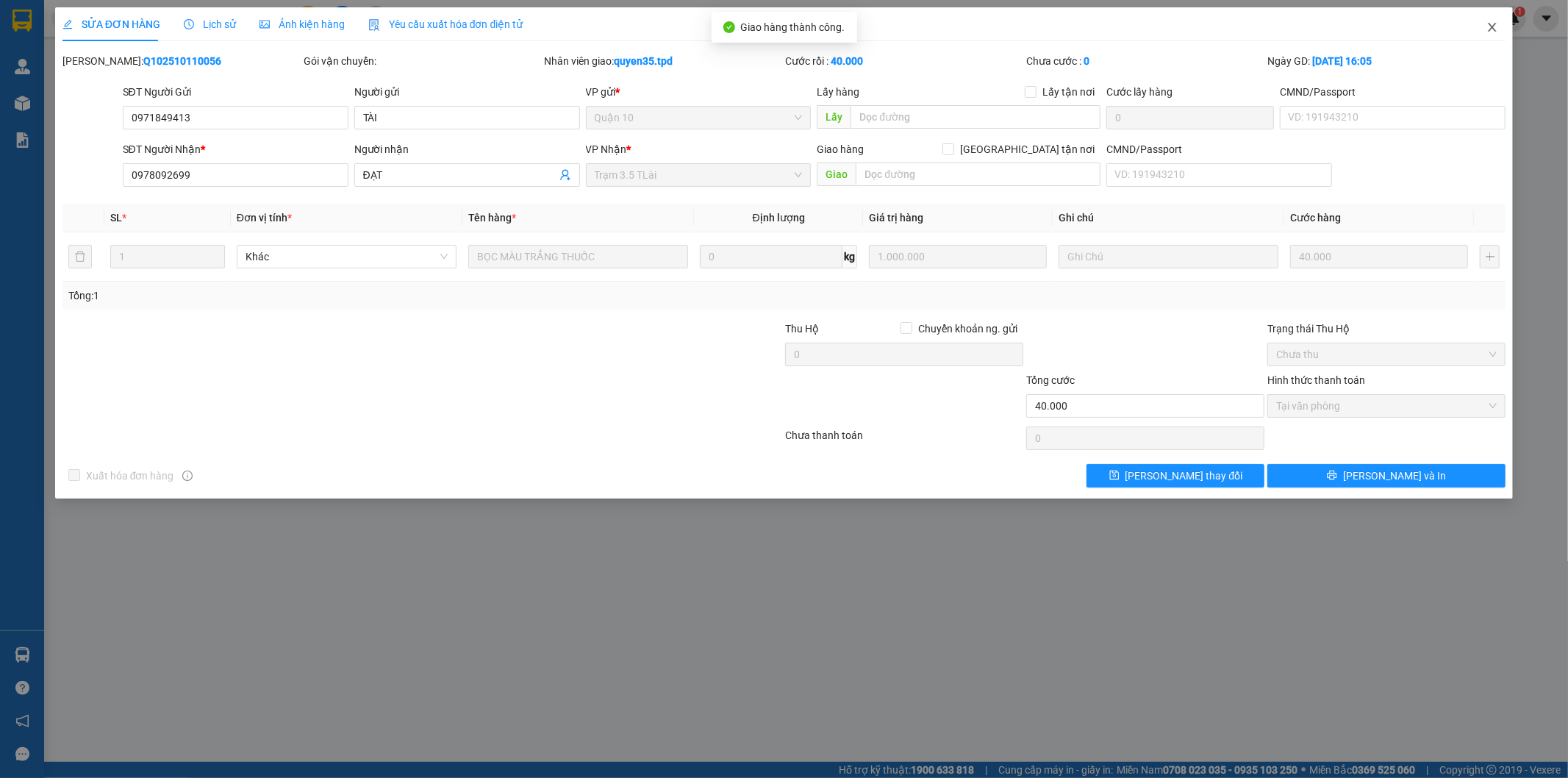
click at [1493, 32] on icon "close" at bounding box center [1492, 26] width 12 height 12
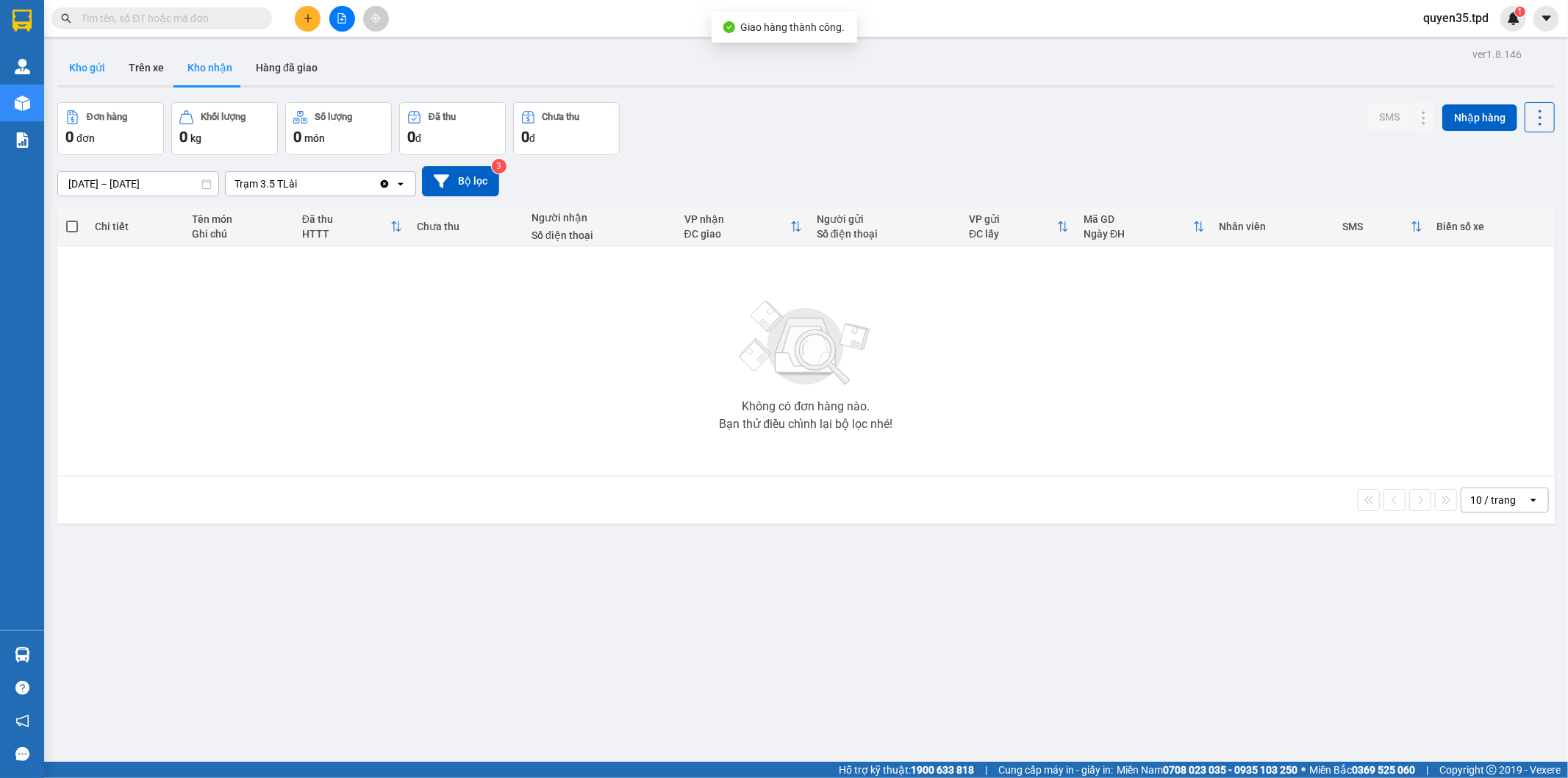
click at [96, 68] on button "Kho gửi" at bounding box center [87, 68] width 59 height 36
